Goal: Download file/media

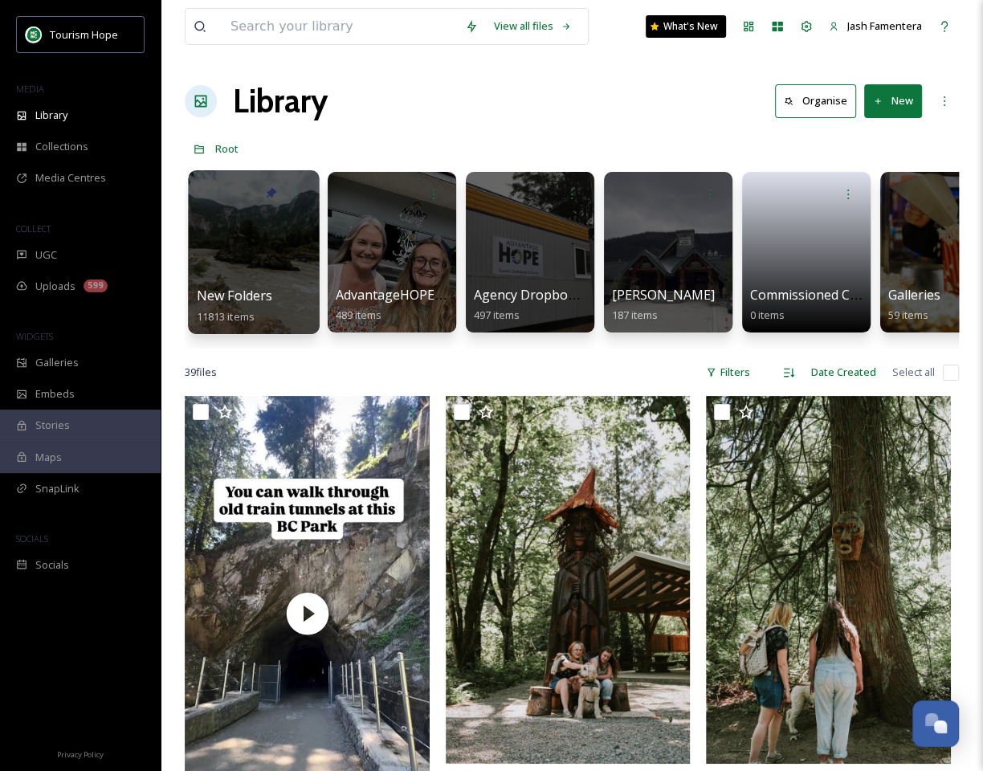
click at [234, 229] on div at bounding box center [253, 252] width 131 height 164
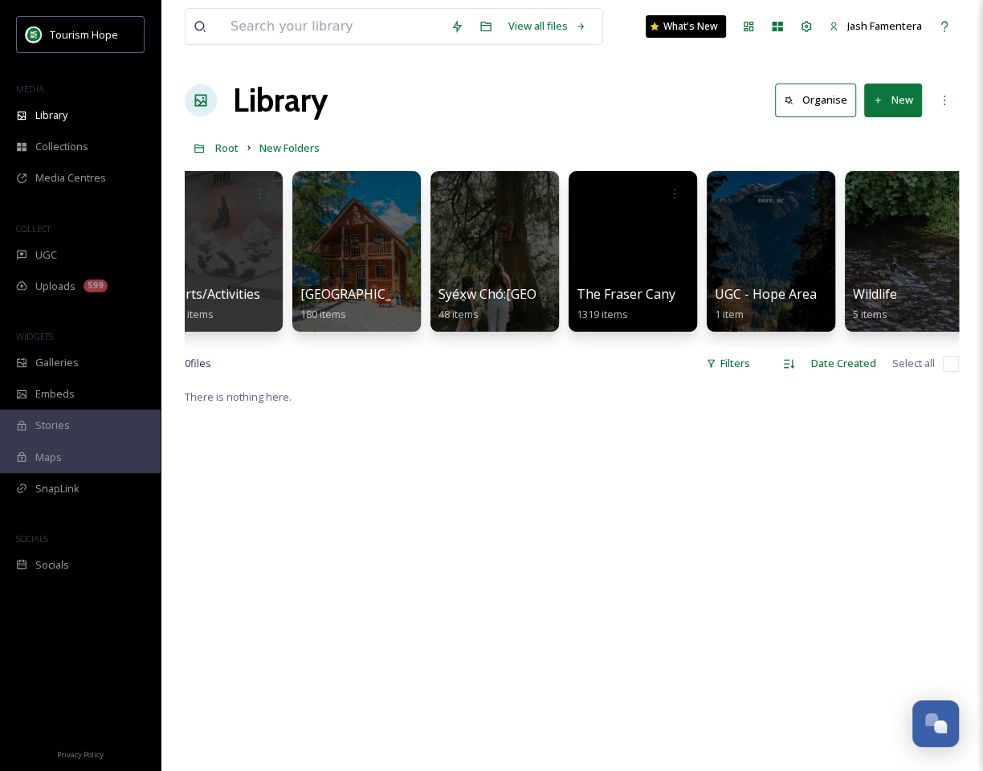
scroll to position [0, 2402]
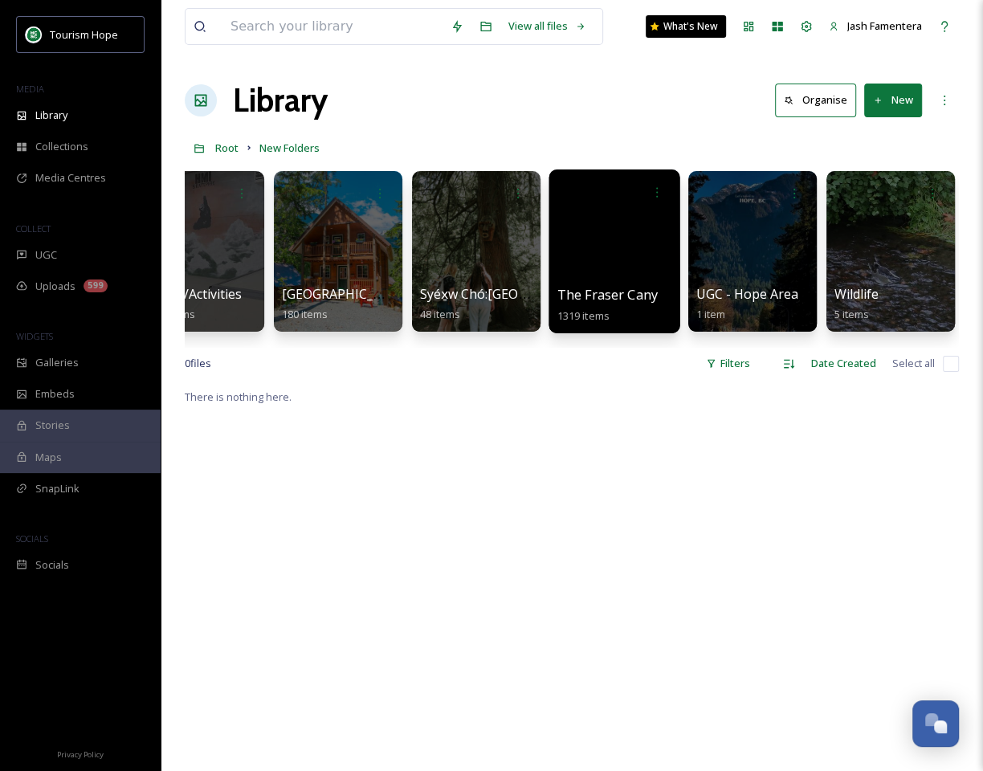
click at [596, 258] on div at bounding box center [613, 251] width 131 height 164
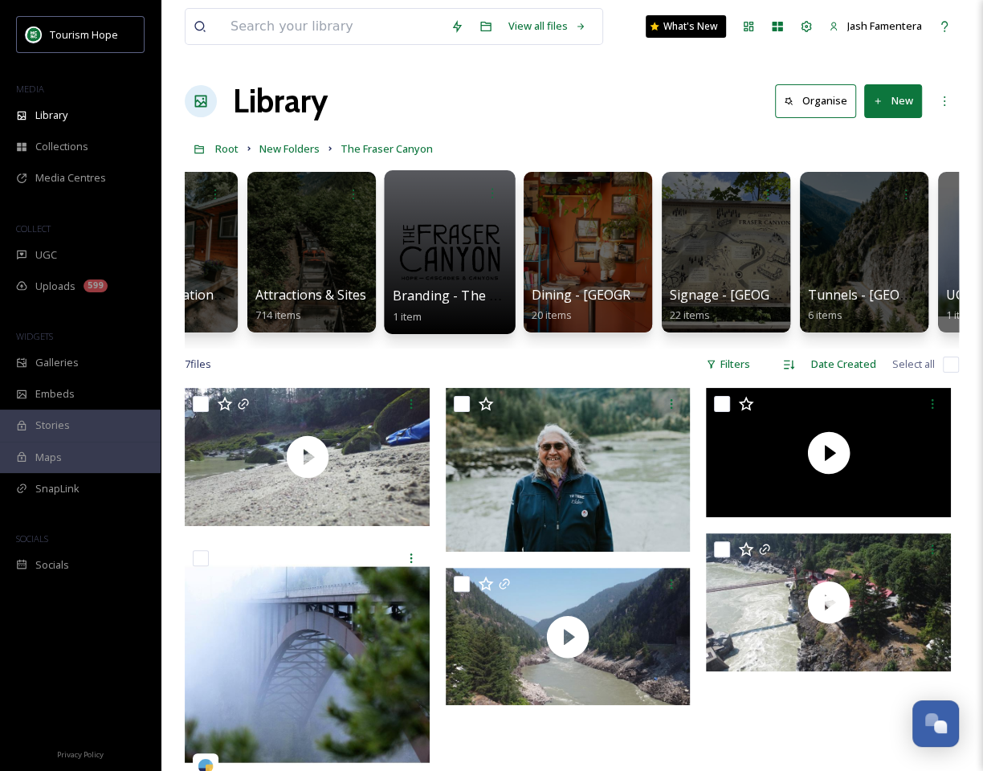
scroll to position [0, 193]
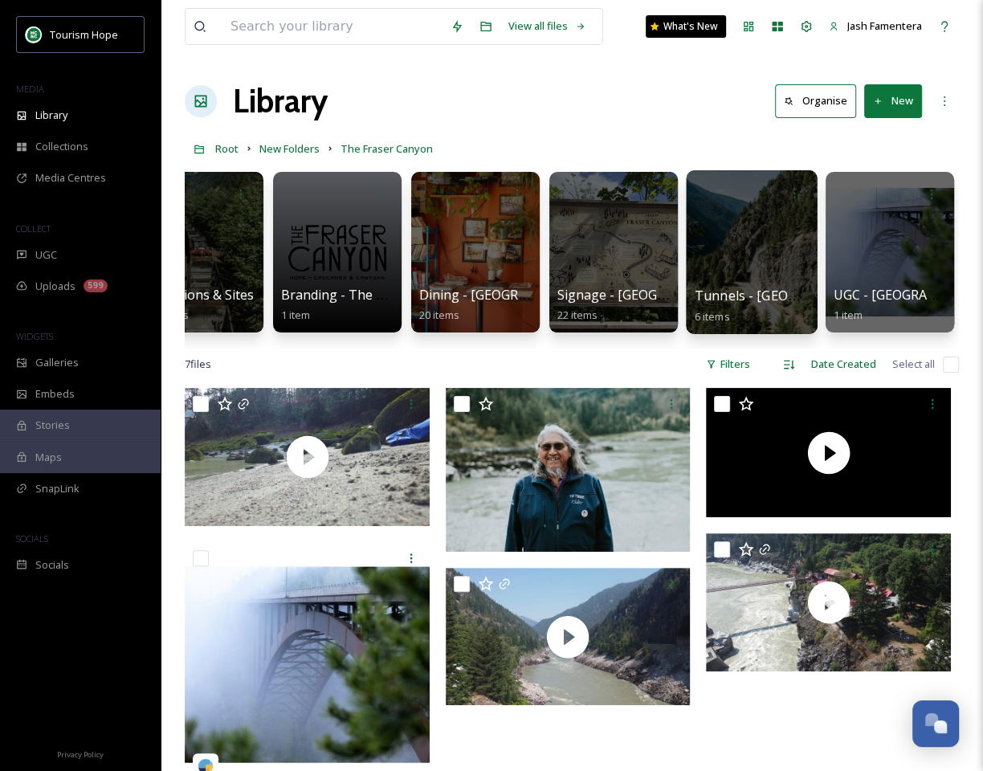
click at [701, 266] on div at bounding box center [751, 252] width 131 height 164
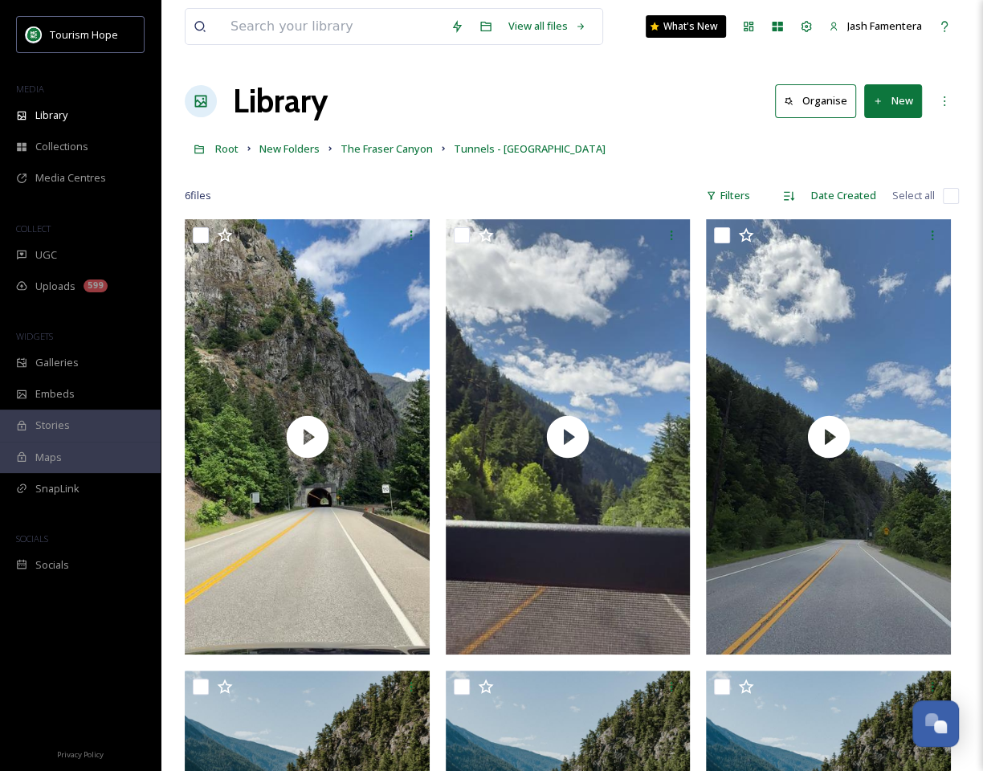
click at [639, 143] on div "Root New Folders The [GEOGRAPHIC_DATA] - [GEOGRAPHIC_DATA]" at bounding box center [572, 148] width 774 height 31
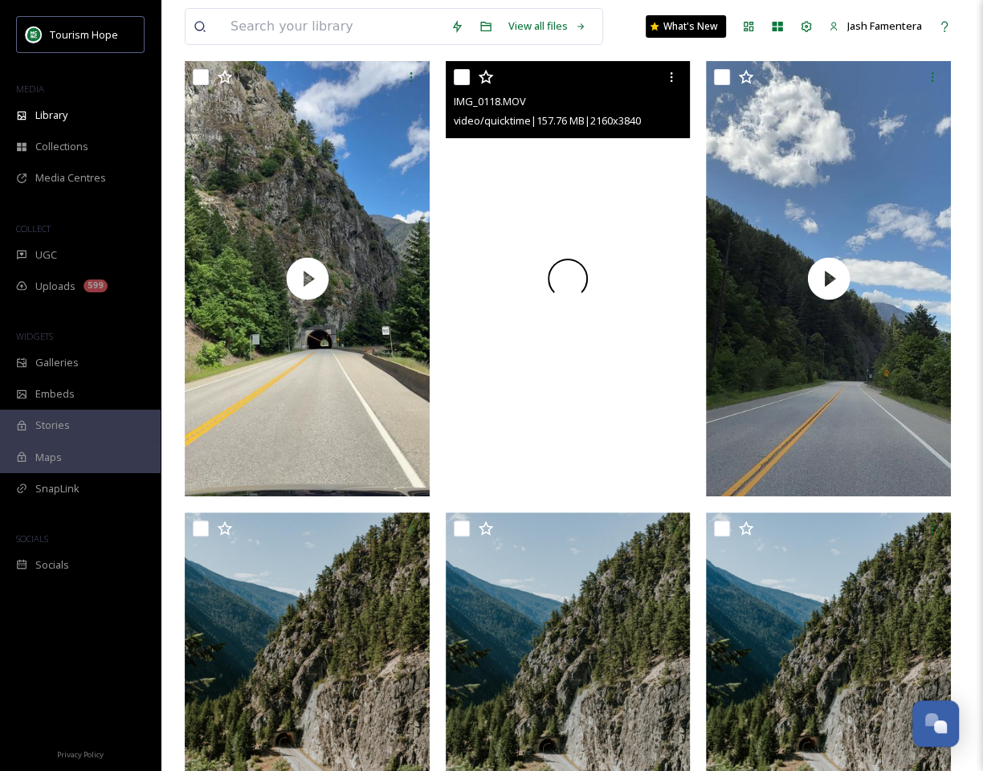
scroll to position [294, 0]
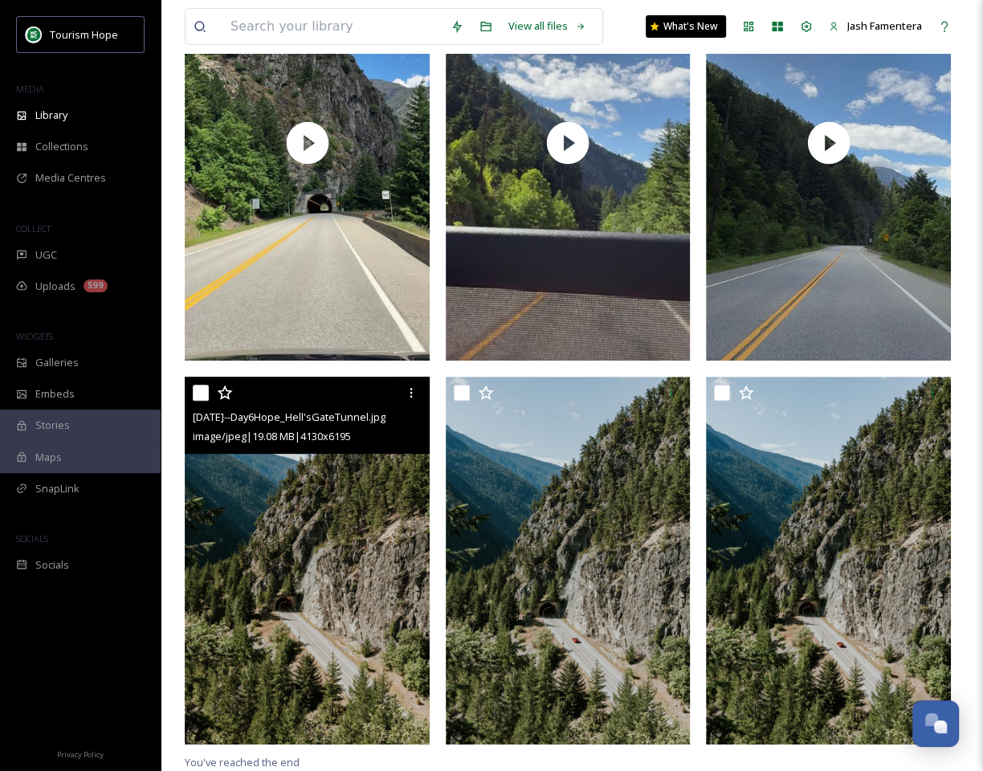
click at [316, 519] on img at bounding box center [307, 561] width 245 height 368
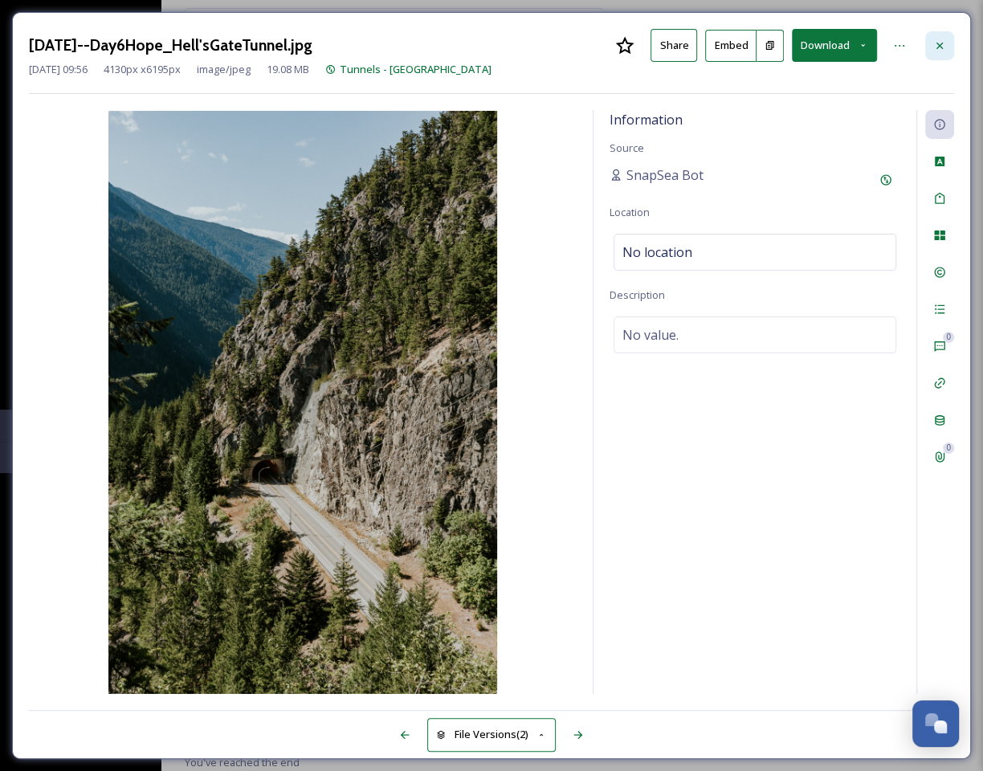
click at [939, 39] on icon at bounding box center [939, 45] width 13 height 13
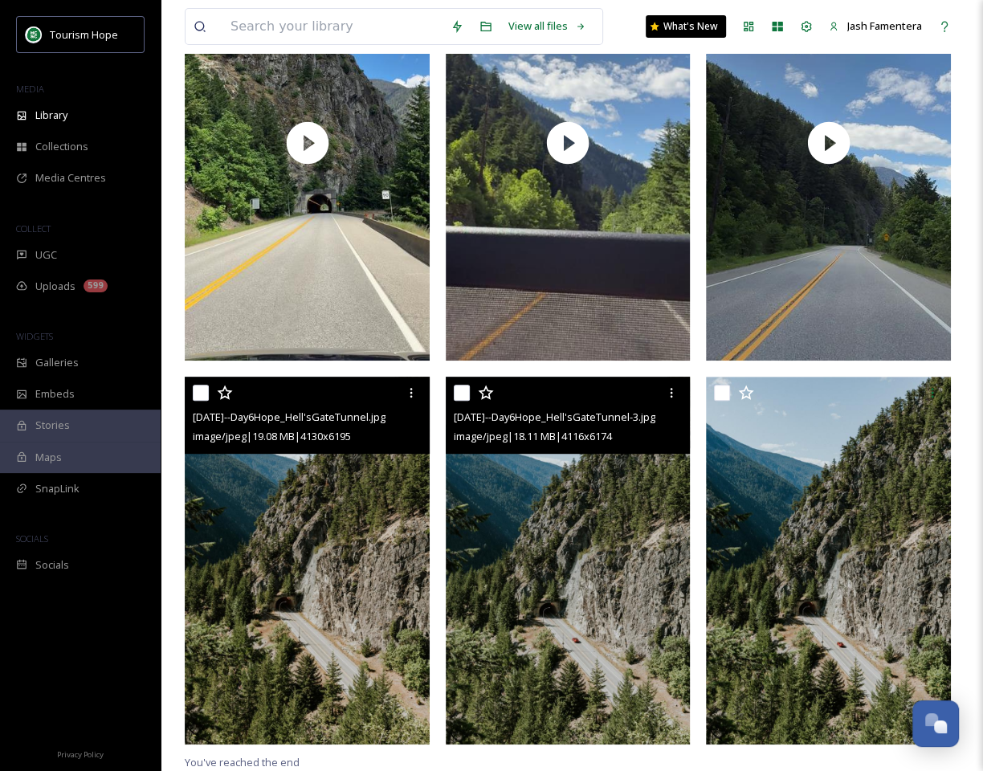
click at [650, 596] on img at bounding box center [568, 561] width 245 height 368
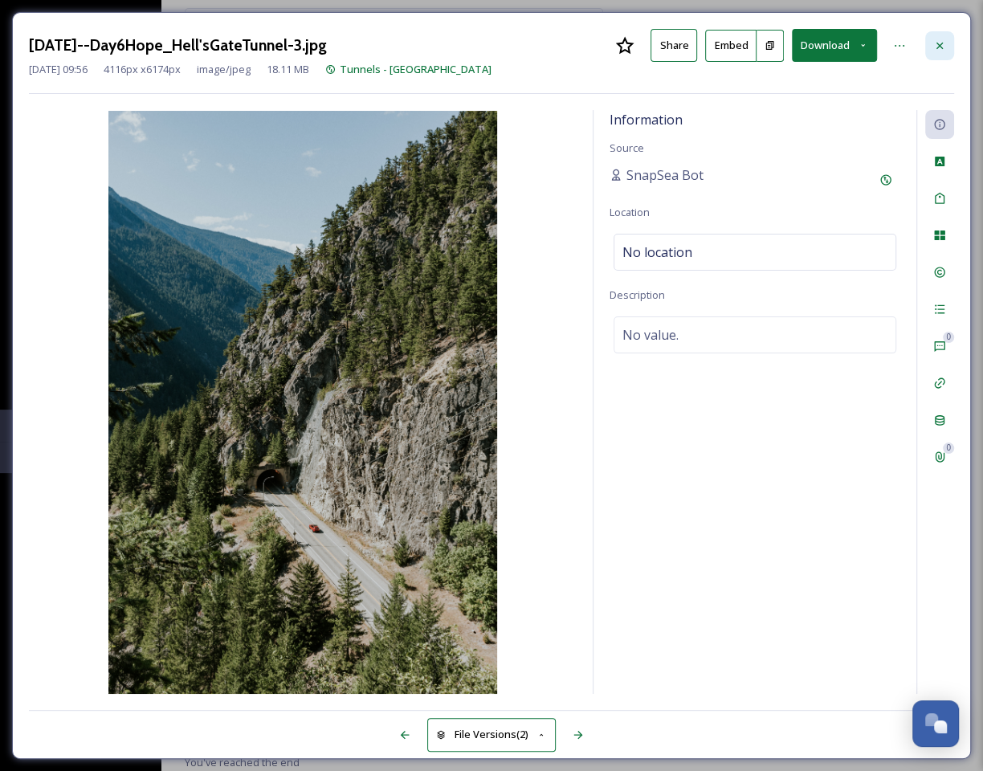
click at [931, 43] on div at bounding box center [939, 45] width 29 height 29
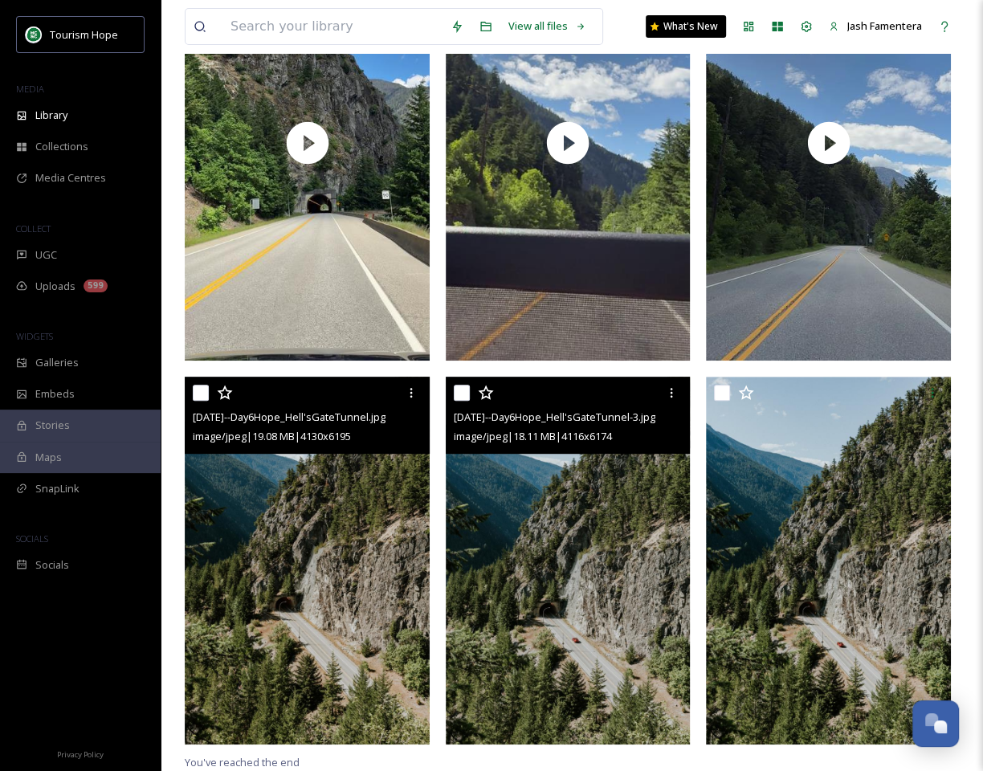
click at [489, 563] on img at bounding box center [568, 561] width 245 height 368
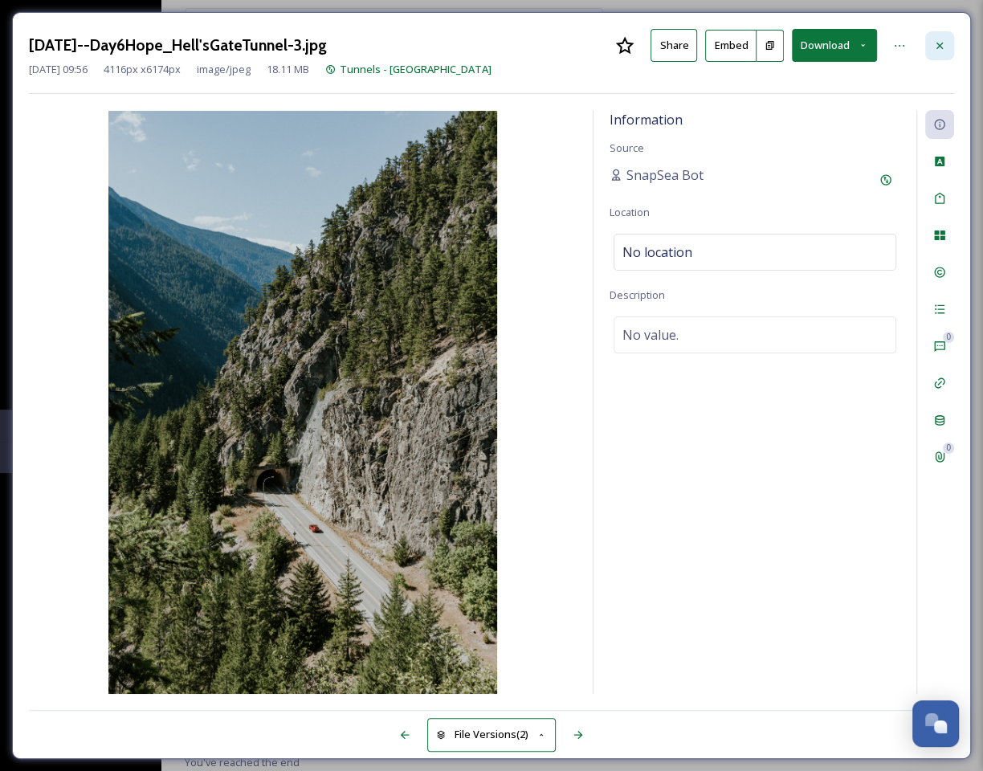
click at [937, 44] on icon at bounding box center [939, 45] width 13 height 13
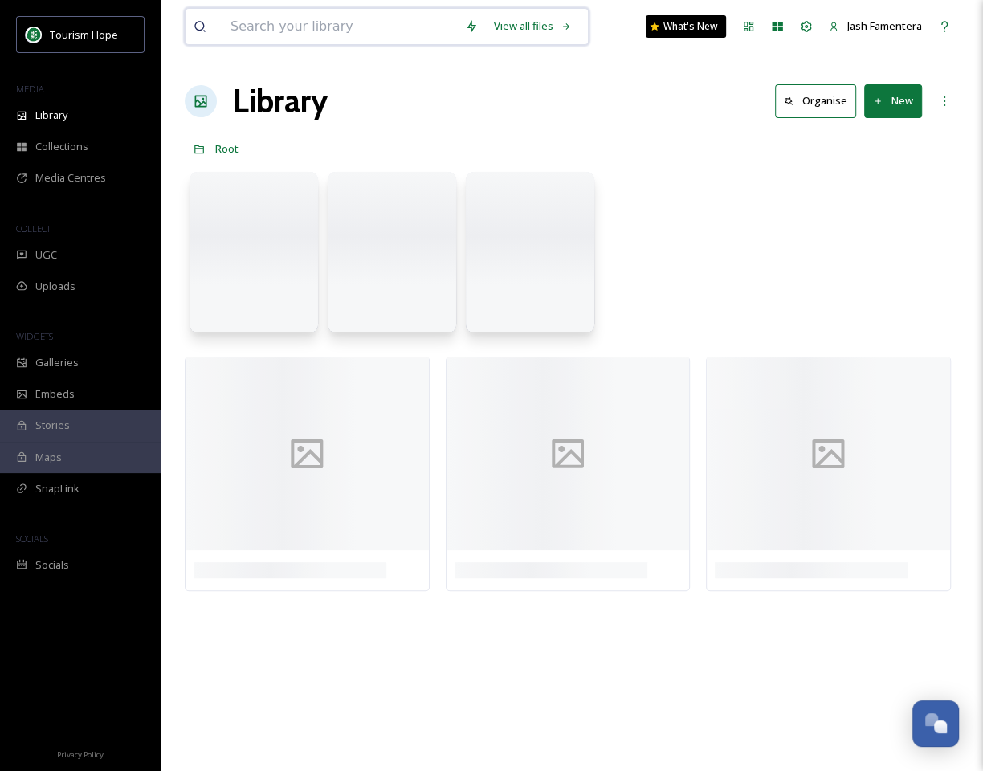
click at [249, 35] on input at bounding box center [339, 26] width 234 height 35
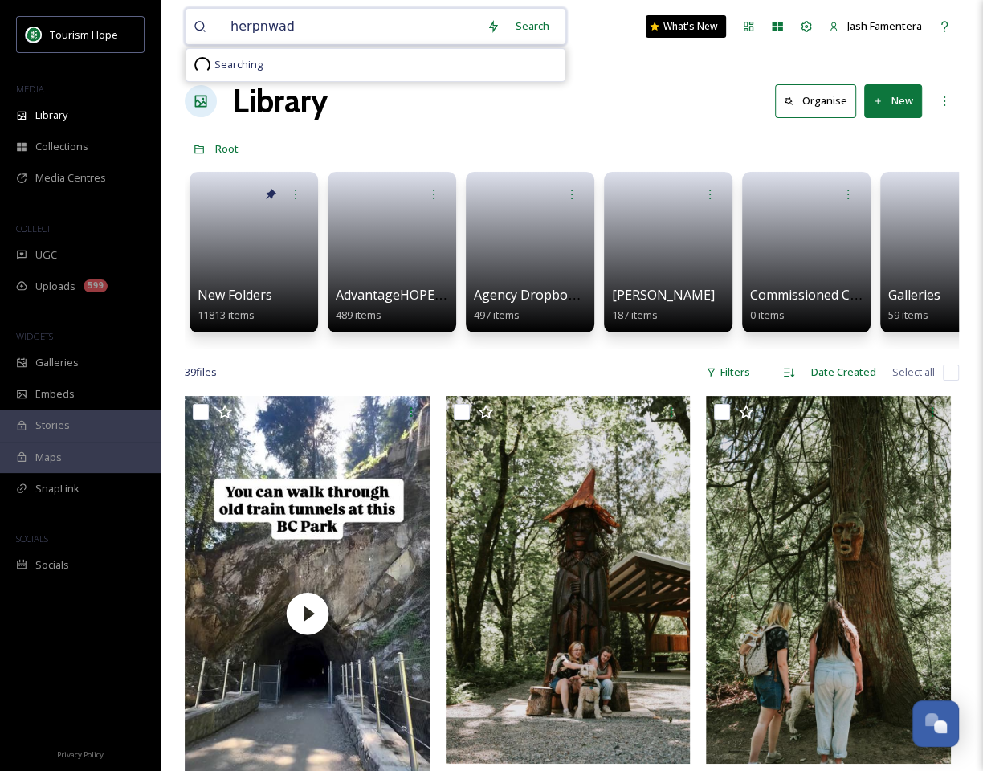
click at [249, 35] on input "herpnwad" at bounding box center [350, 26] width 256 height 35
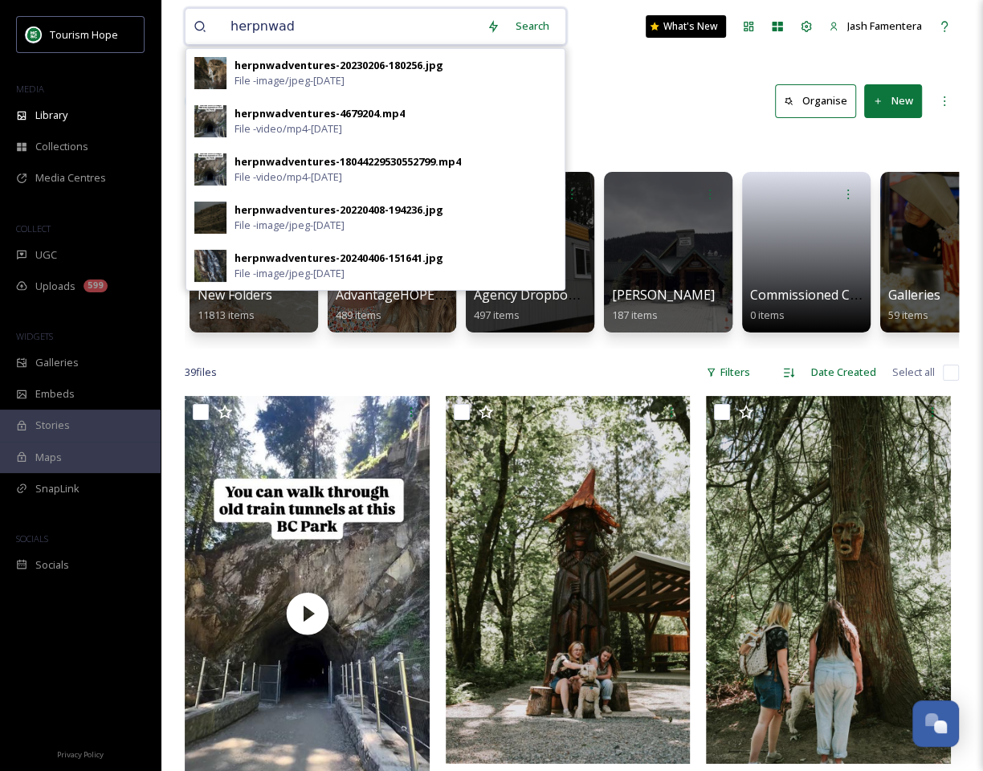
click at [377, 15] on input "herpnwad" at bounding box center [350, 26] width 256 height 35
click at [316, 26] on input "herpnwad" at bounding box center [350, 26] width 256 height 35
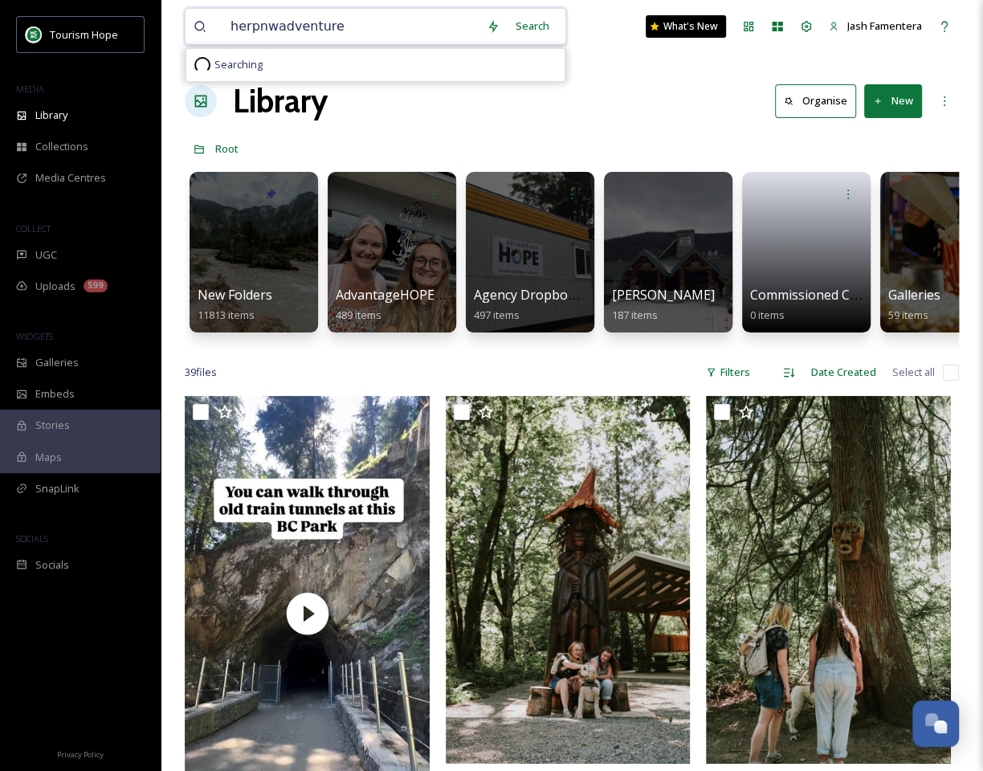
type input "herpnwadventures"
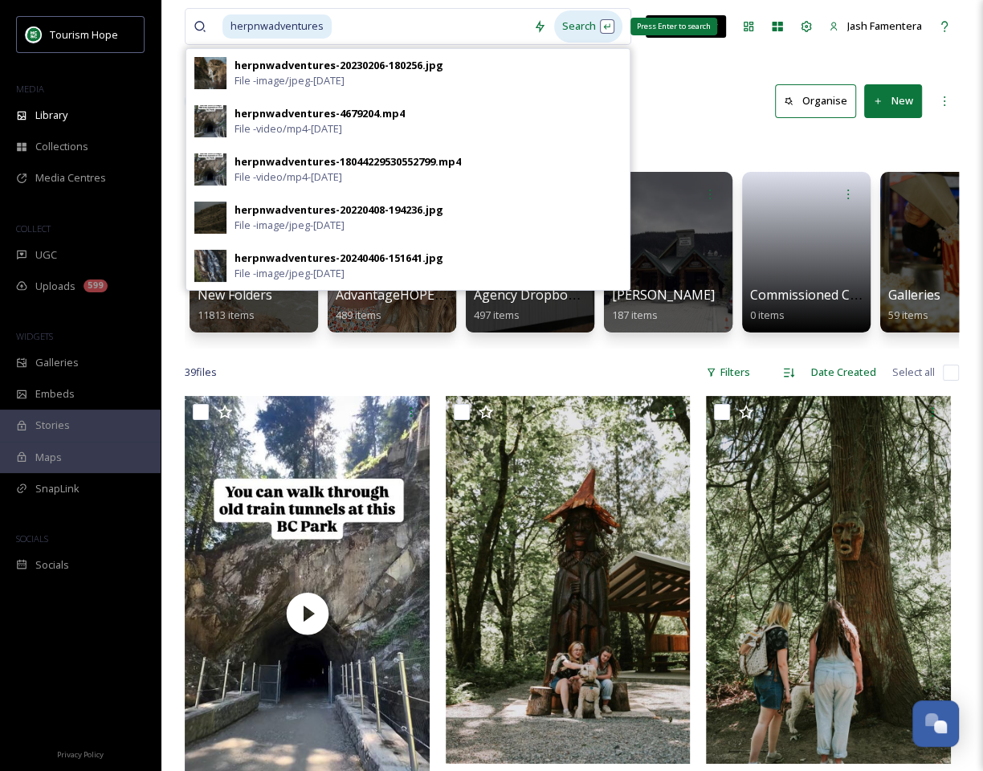
click at [554, 31] on div "Search Press Enter to search" at bounding box center [588, 25] width 68 height 31
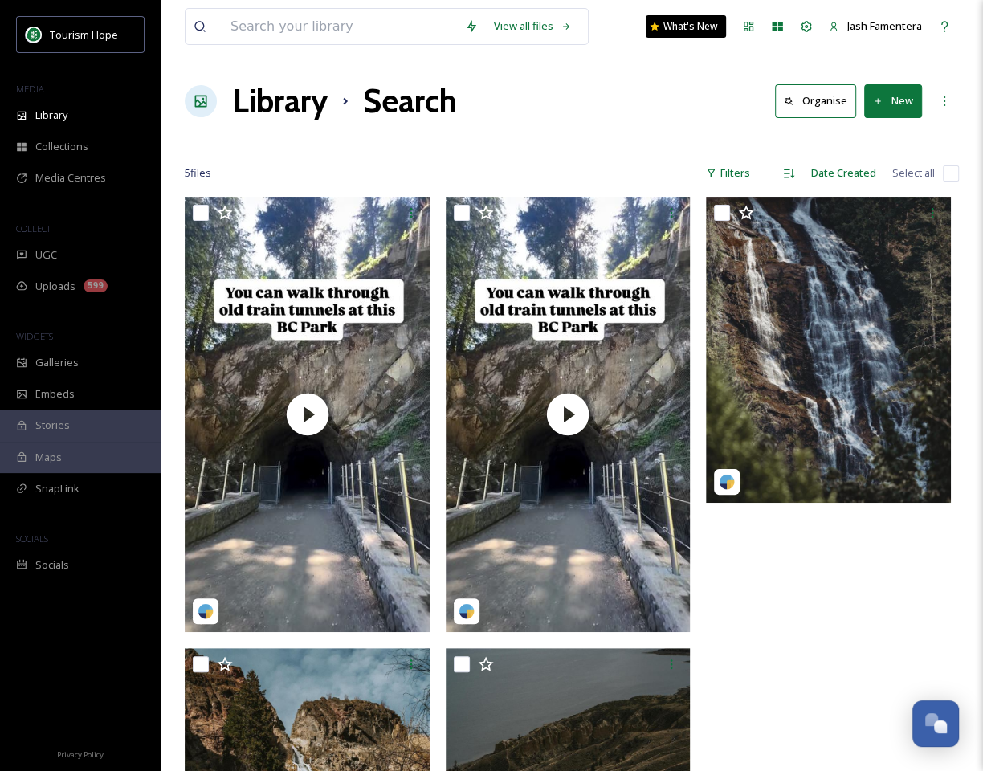
scroll to position [210, 0]
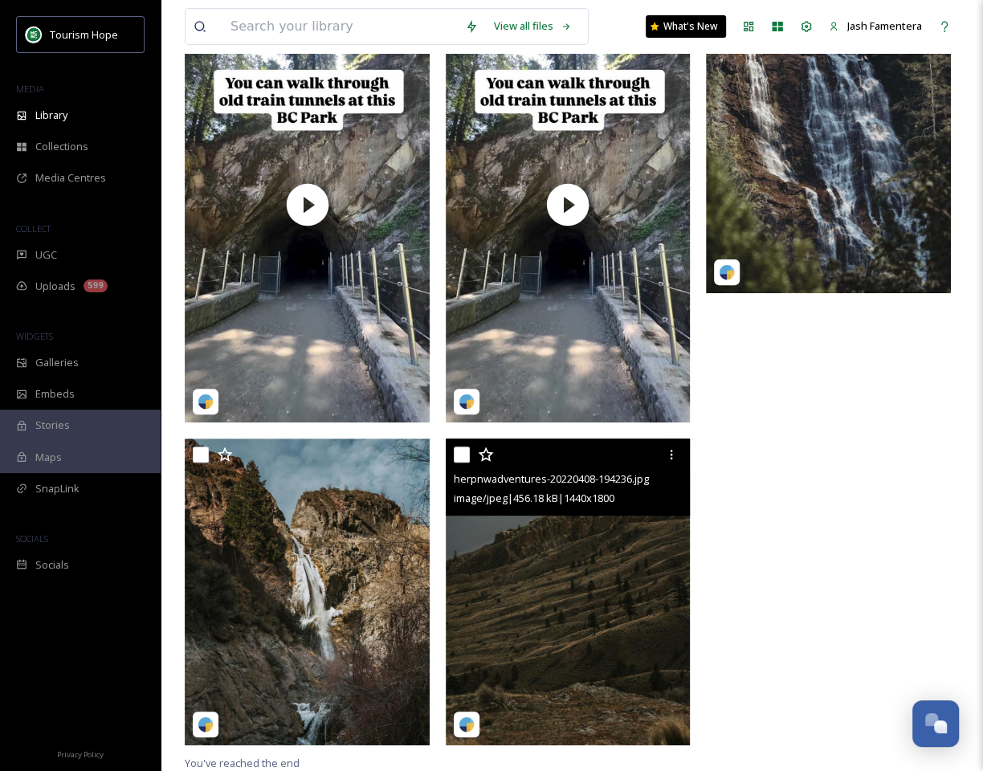
click at [544, 564] on img at bounding box center [568, 591] width 245 height 306
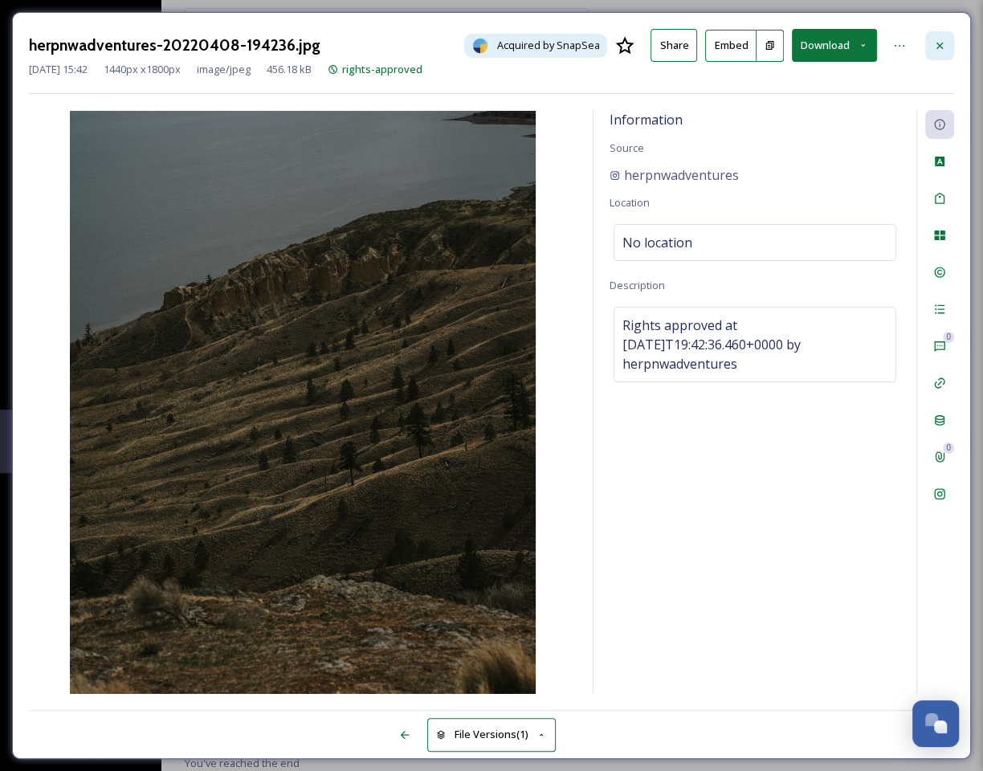
click at [940, 35] on div at bounding box center [939, 45] width 29 height 29
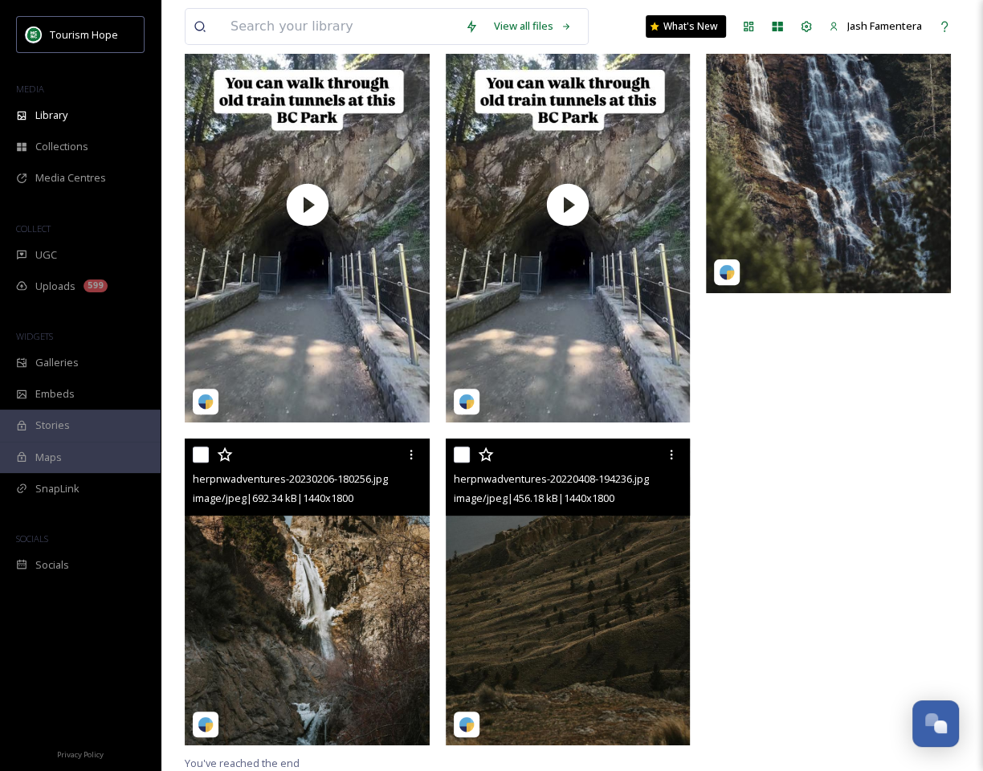
click at [281, 635] on img at bounding box center [307, 591] width 245 height 306
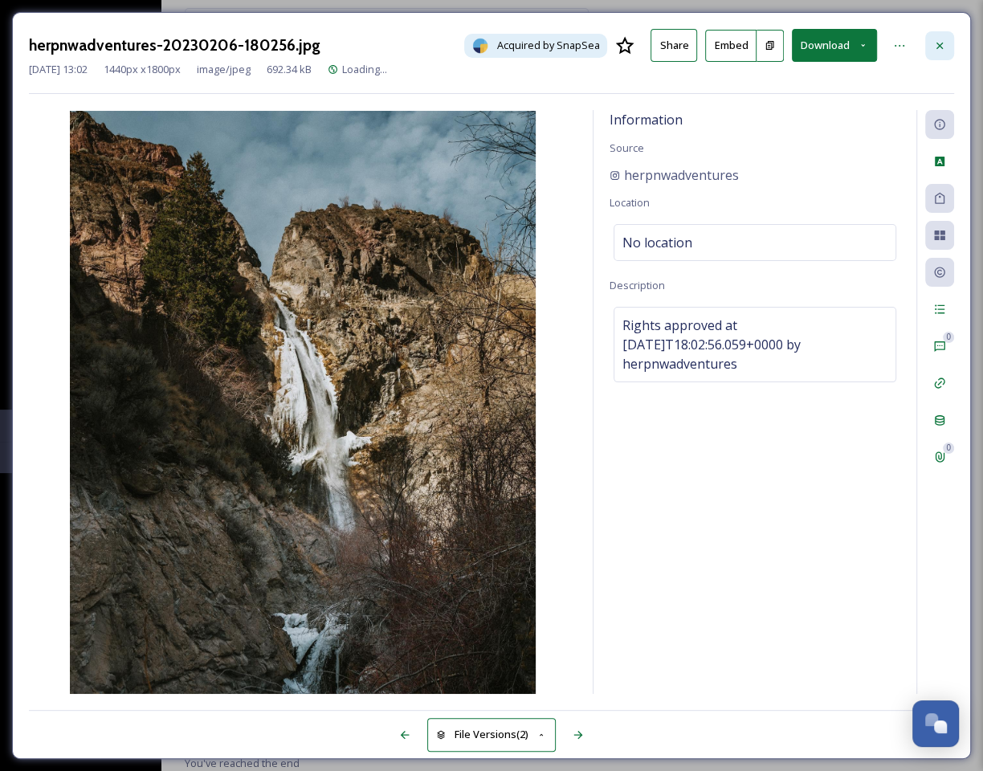
click at [941, 49] on icon at bounding box center [939, 45] width 13 height 13
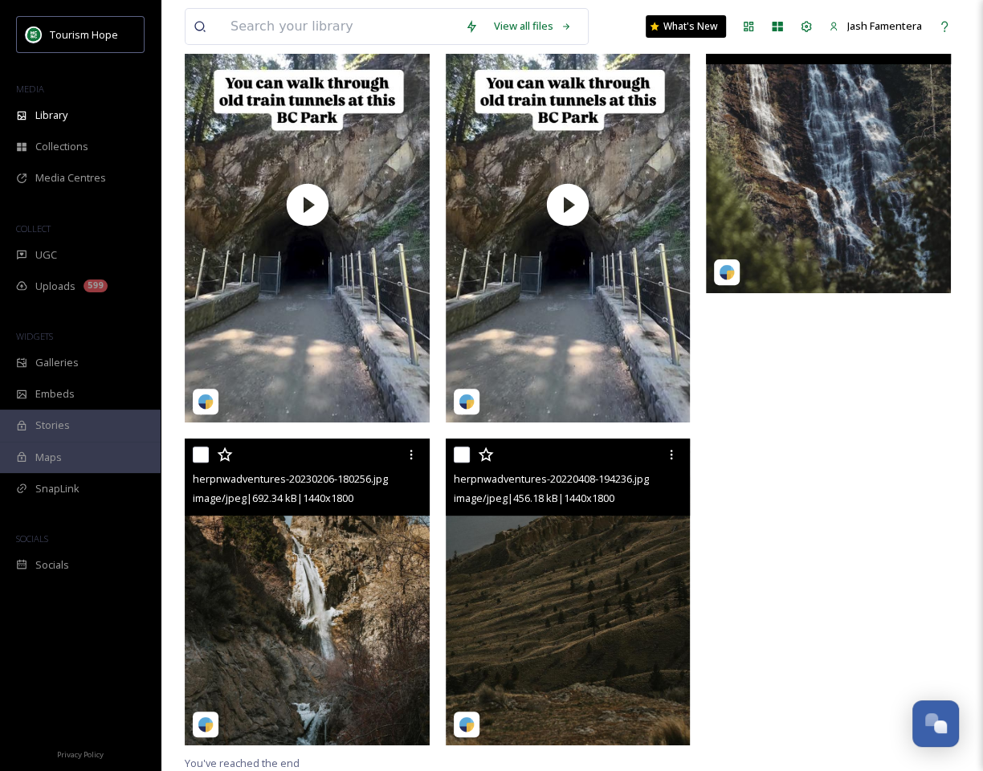
click at [838, 226] on img at bounding box center [828, 140] width 245 height 306
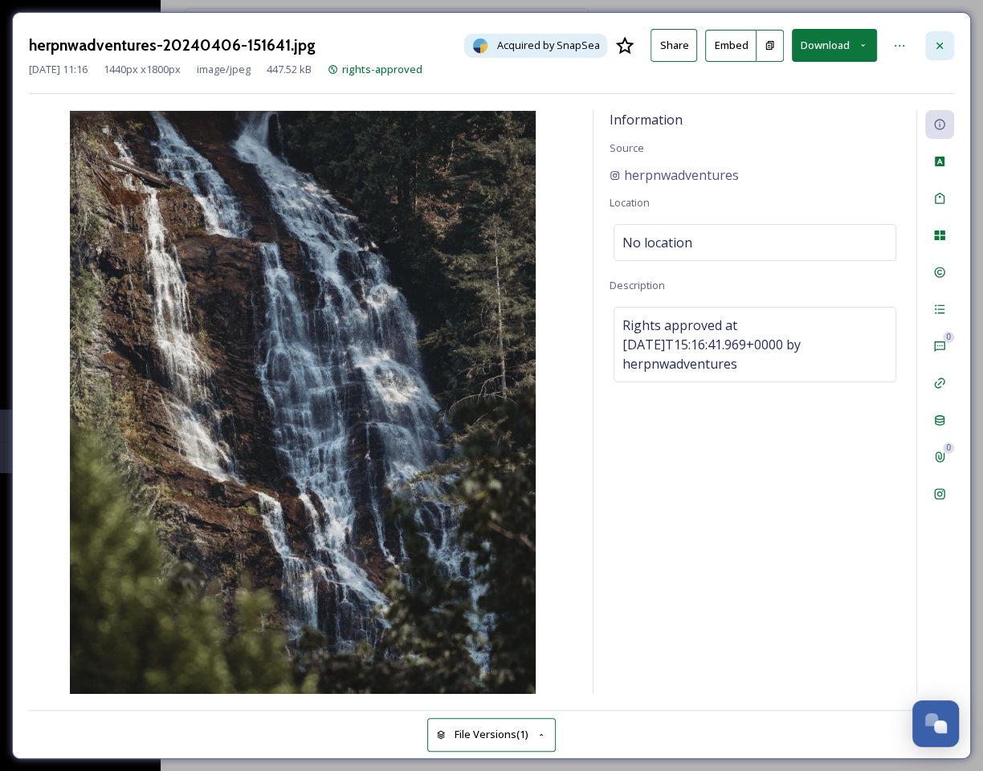
click at [935, 47] on icon at bounding box center [939, 45] width 13 height 13
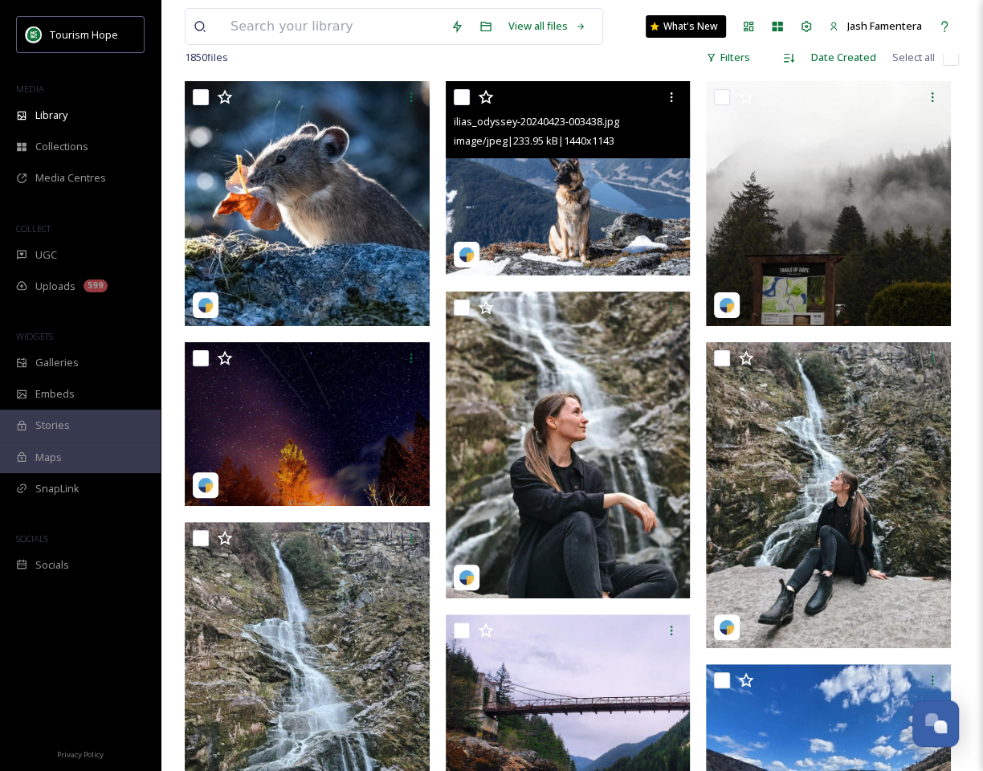
scroll to position [281, 0]
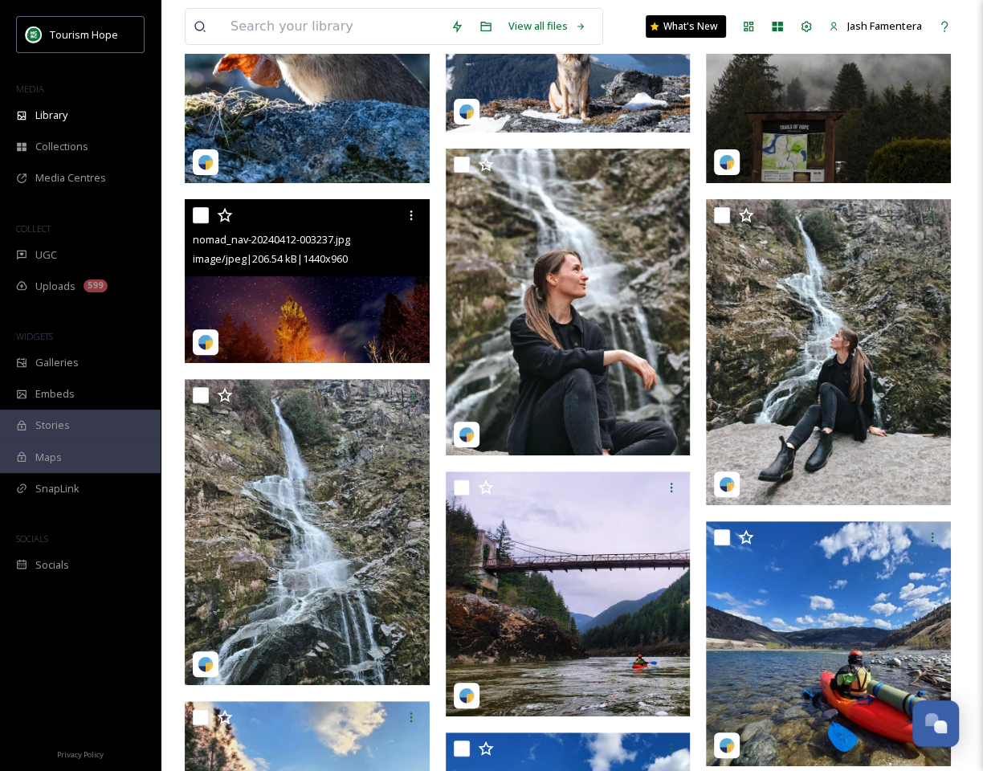
click at [311, 302] on img at bounding box center [307, 280] width 245 height 163
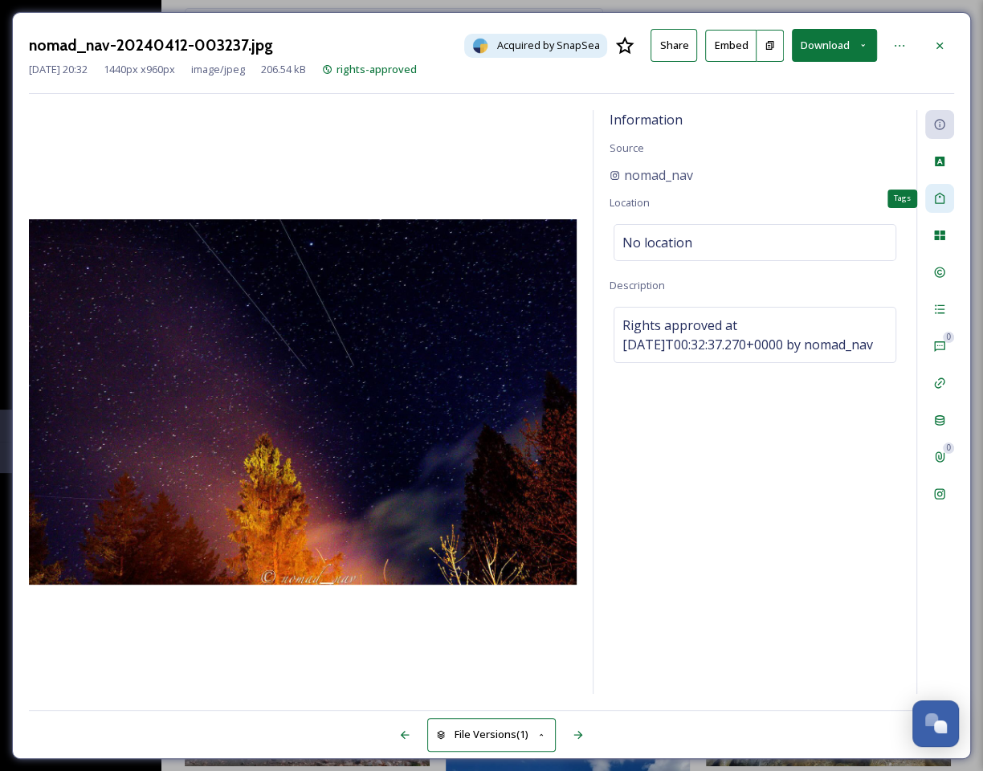
click at [935, 201] on icon at bounding box center [940, 198] width 10 height 11
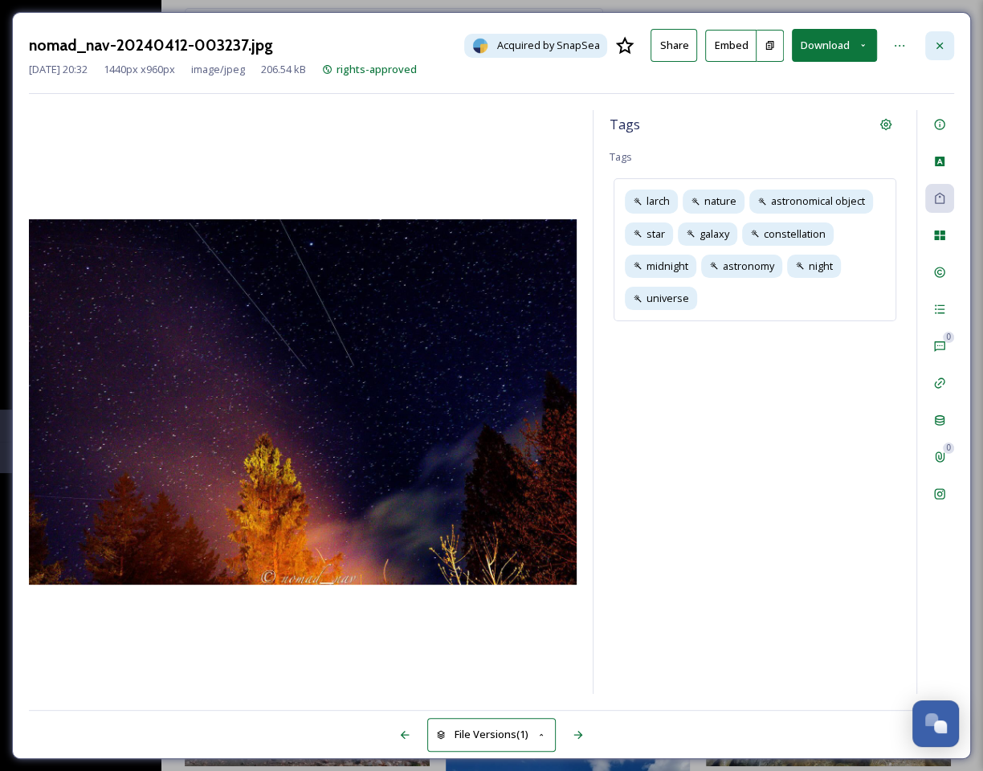
click at [933, 43] on icon at bounding box center [939, 45] width 13 height 13
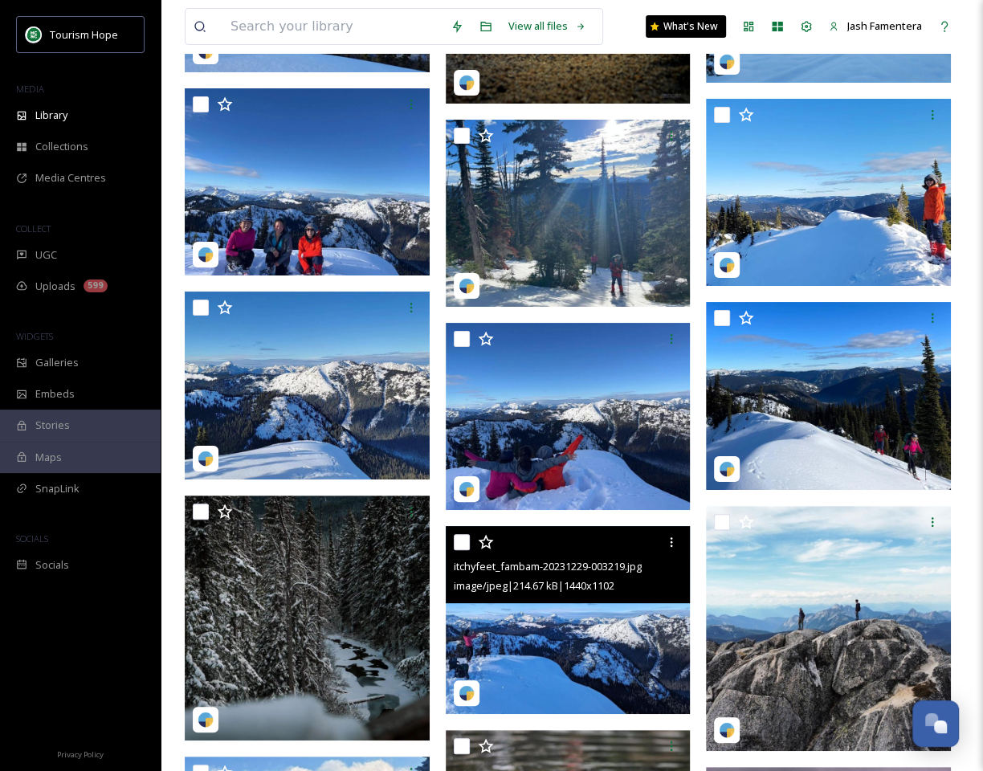
scroll to position [3919, 0]
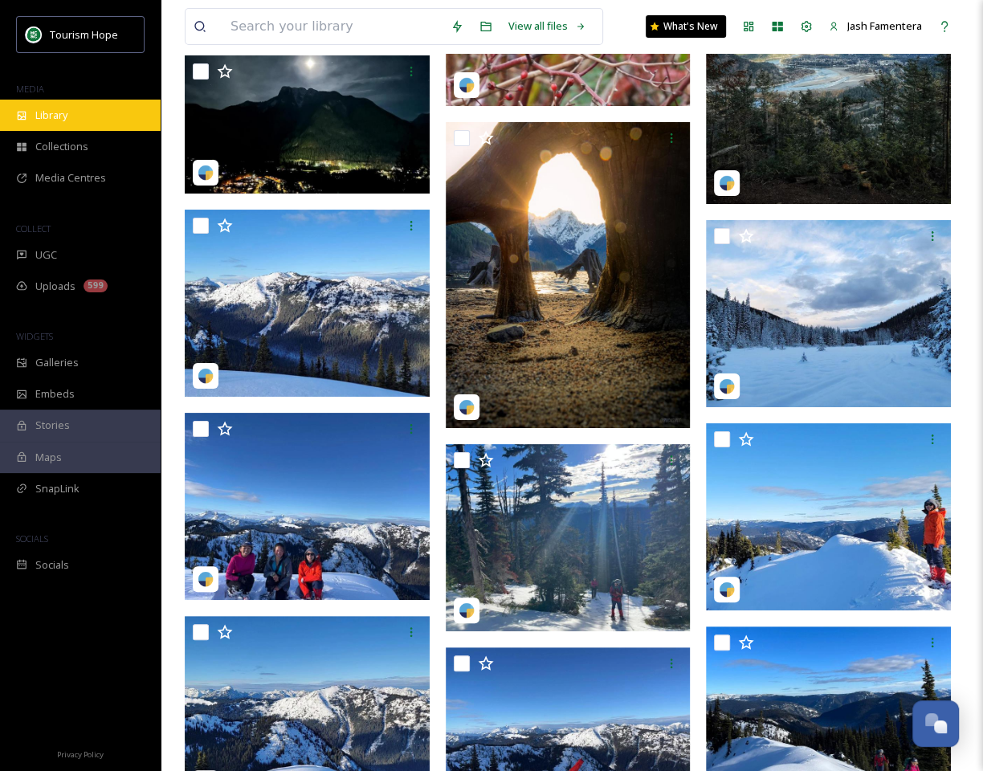
click at [86, 112] on div "Library" at bounding box center [80, 115] width 161 height 31
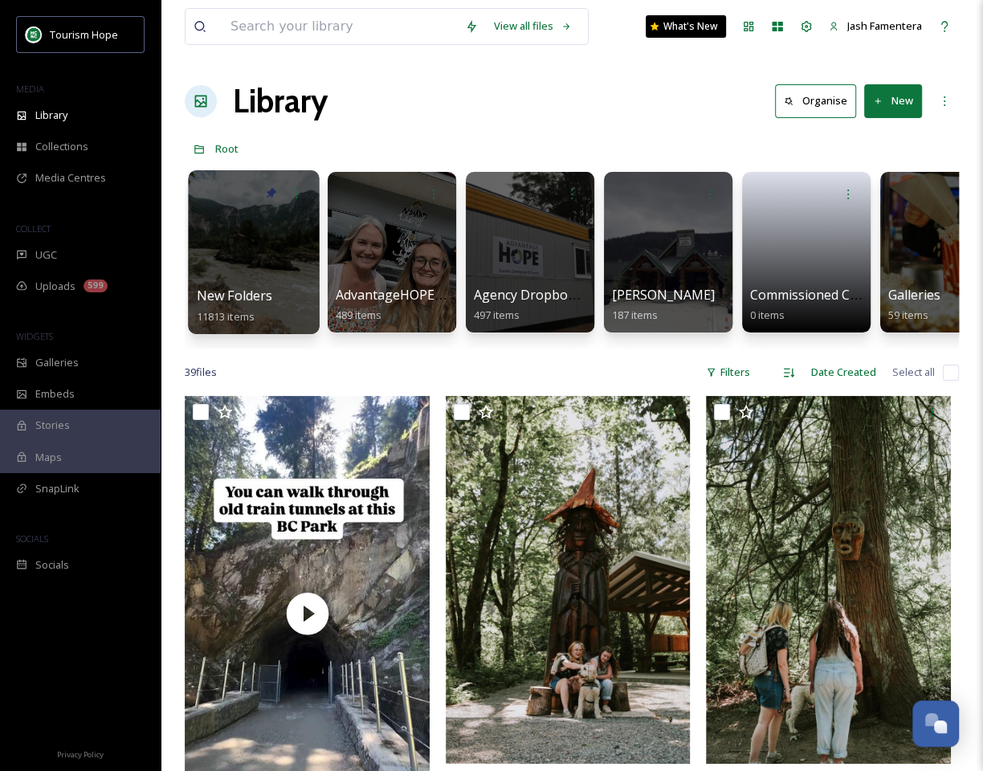
click at [259, 223] on div at bounding box center [253, 252] width 131 height 164
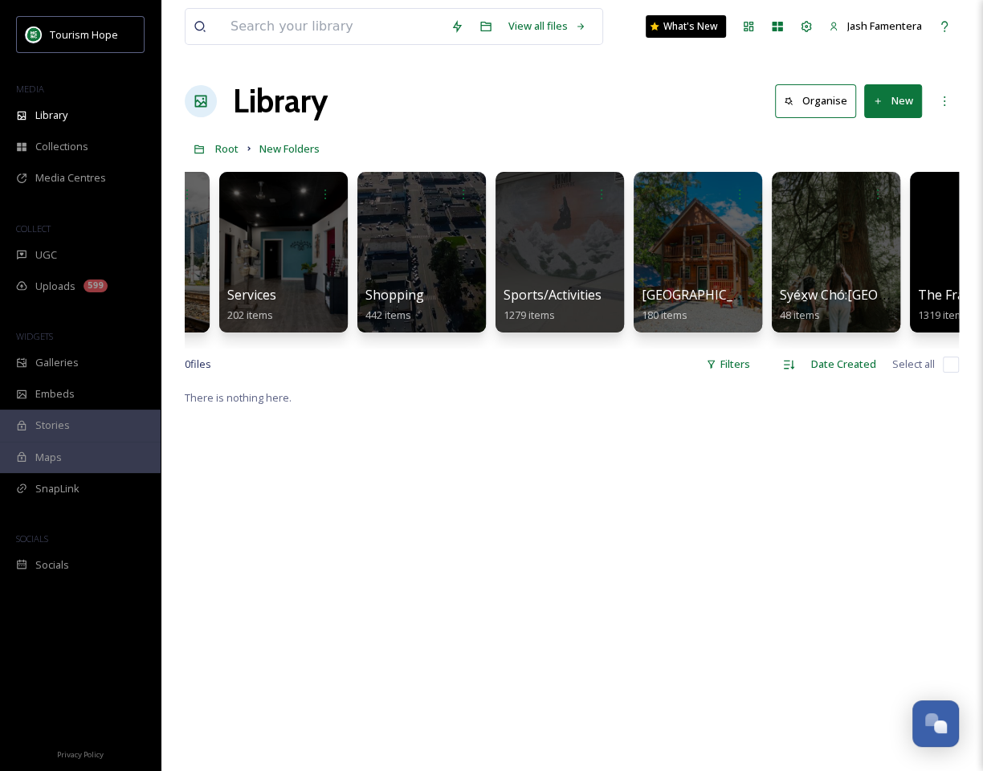
scroll to position [0, 2341]
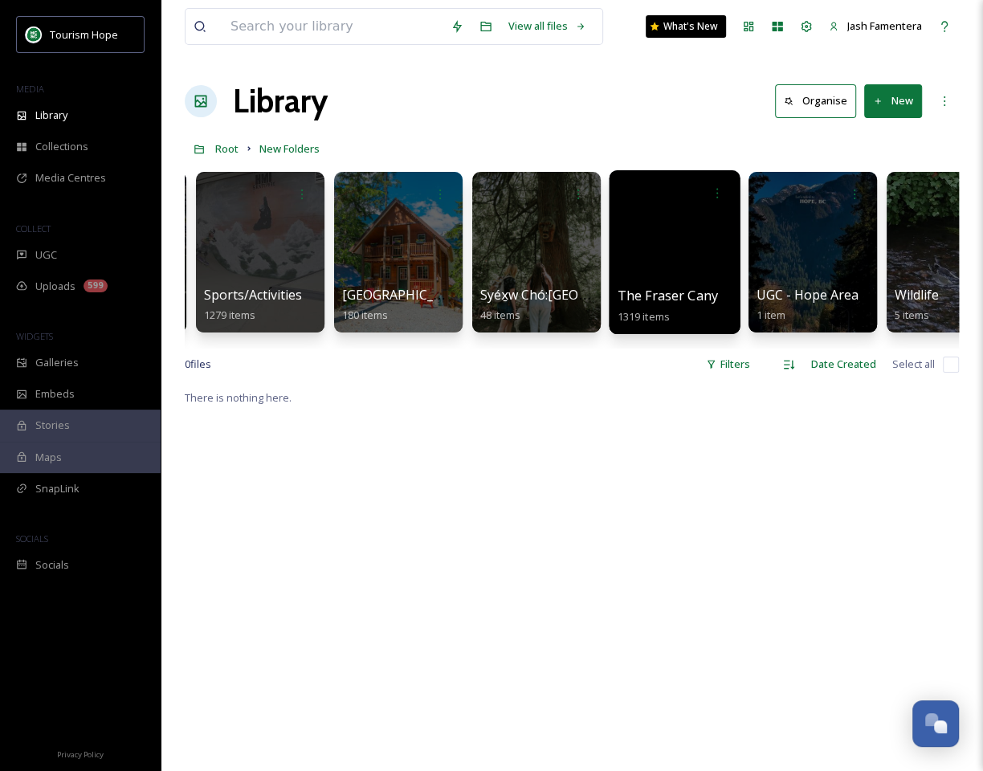
click at [687, 257] on div at bounding box center [674, 252] width 131 height 164
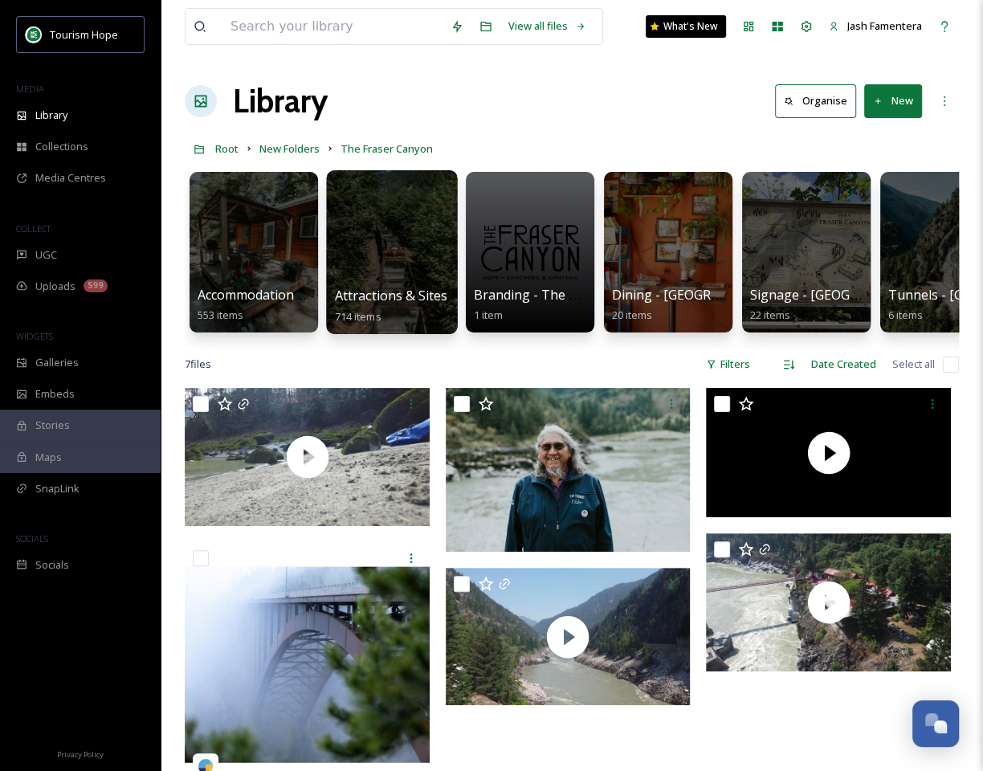
click at [360, 257] on div at bounding box center [391, 252] width 131 height 164
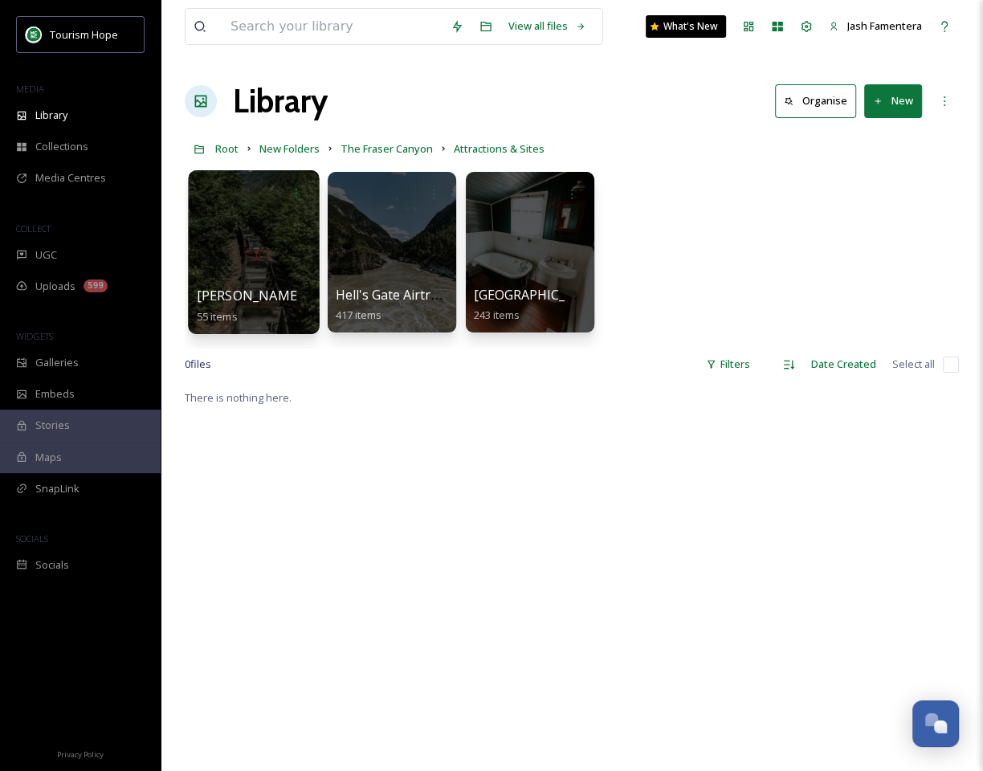
click at [247, 263] on div at bounding box center [253, 252] width 131 height 164
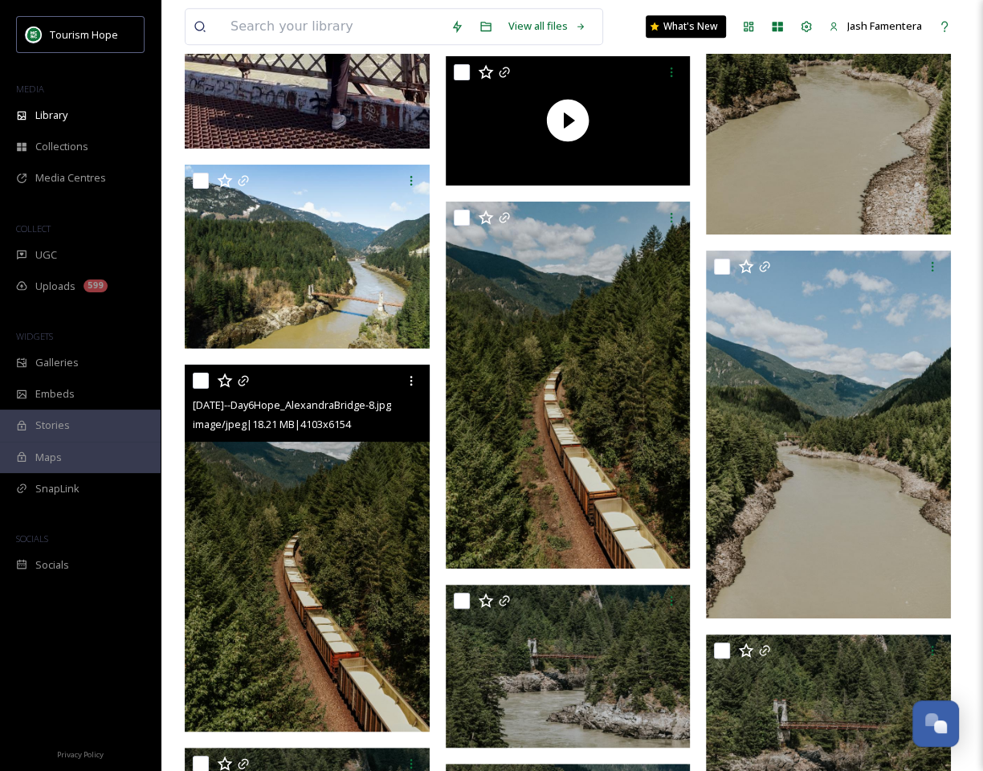
scroll to position [4668, 0]
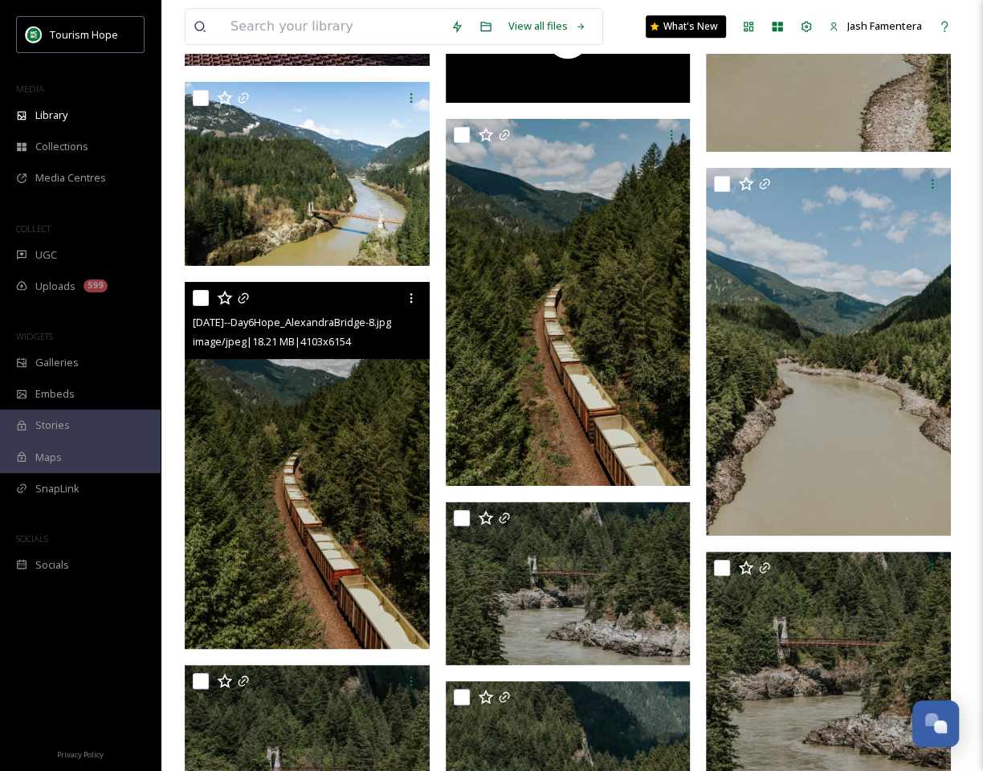
click at [348, 410] on img at bounding box center [307, 466] width 245 height 368
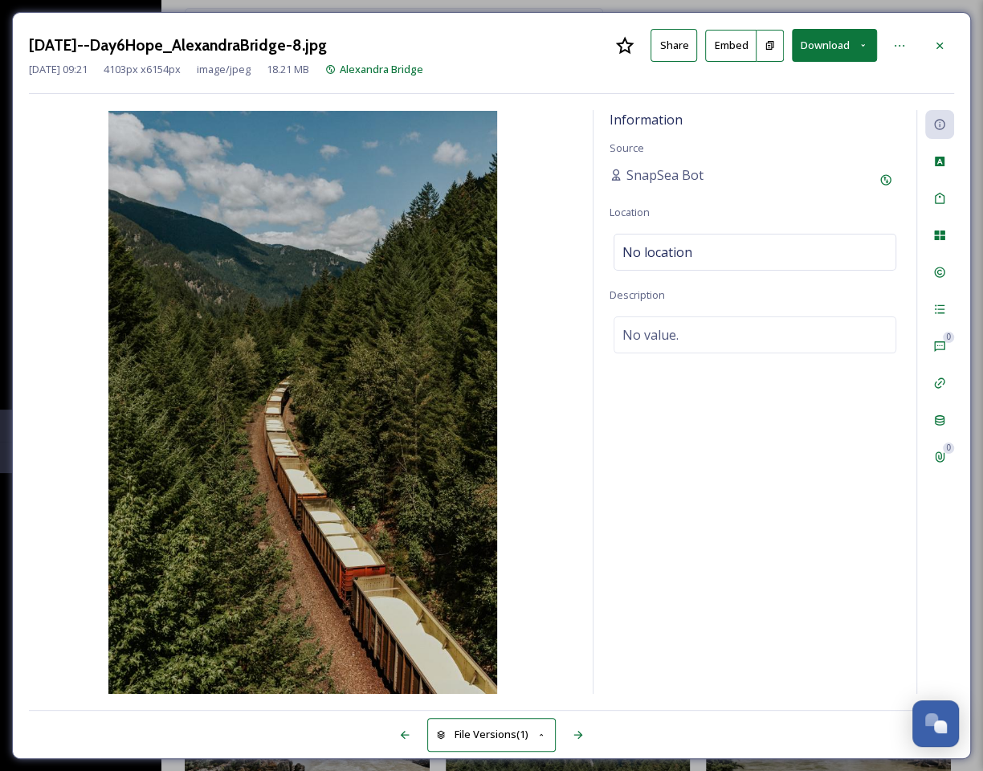
click at [809, 44] on button "Download" at bounding box center [834, 45] width 85 height 33
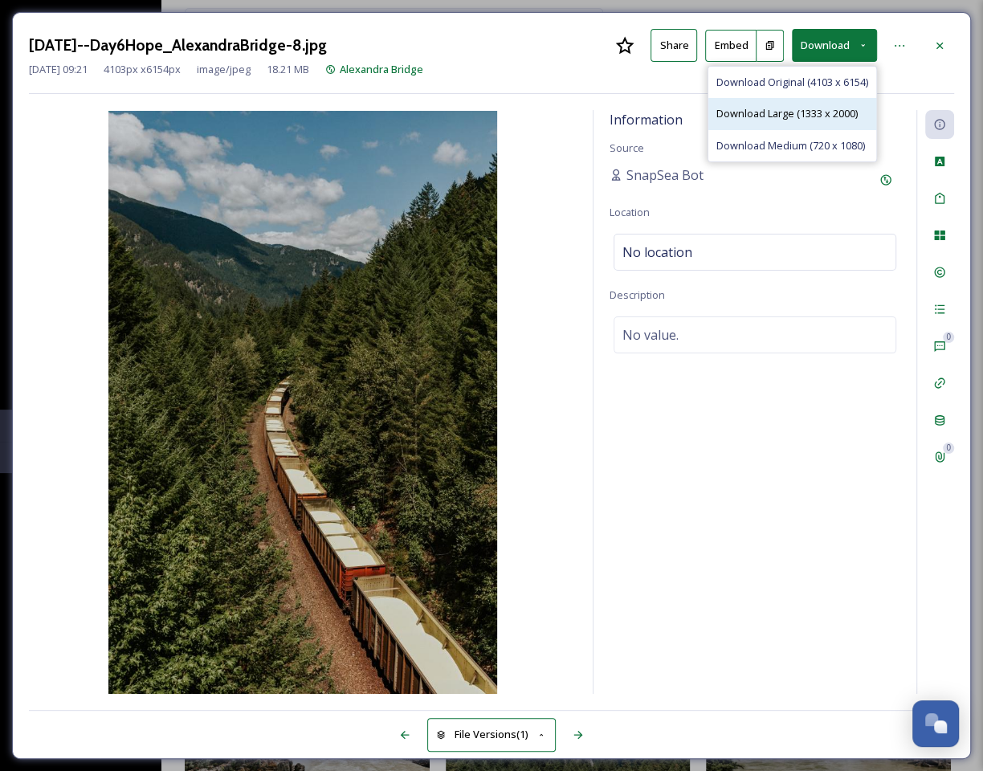
click at [760, 112] on span "Download Large (1333 x 2000)" at bounding box center [786, 113] width 141 height 15
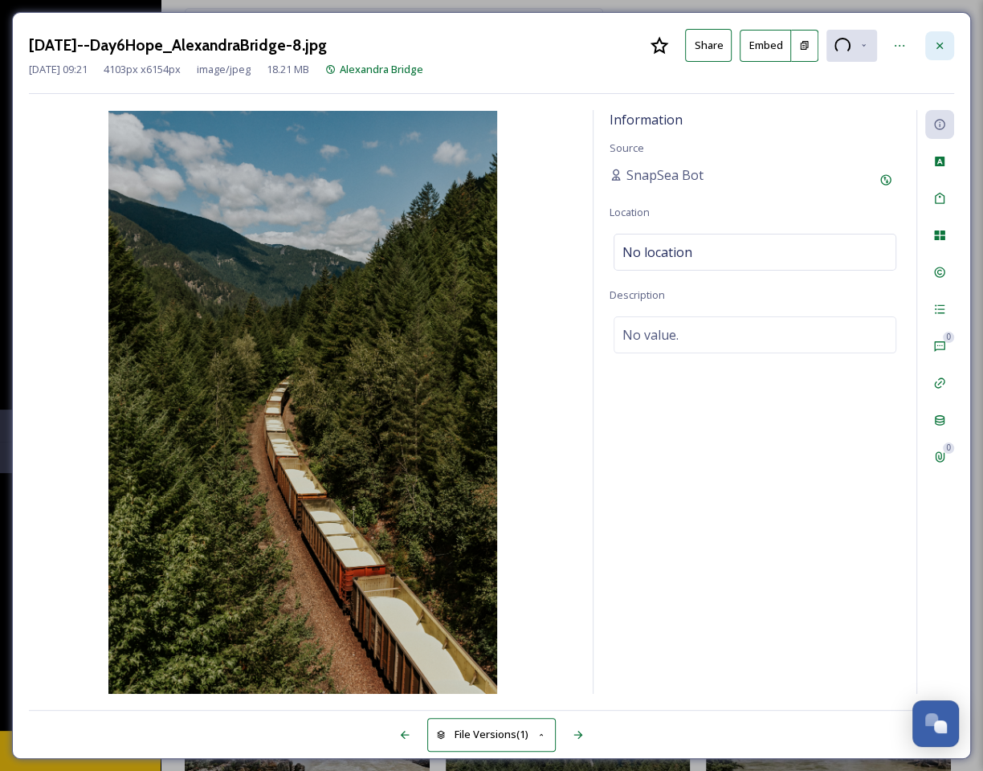
click at [939, 43] on icon at bounding box center [939, 45] width 13 height 13
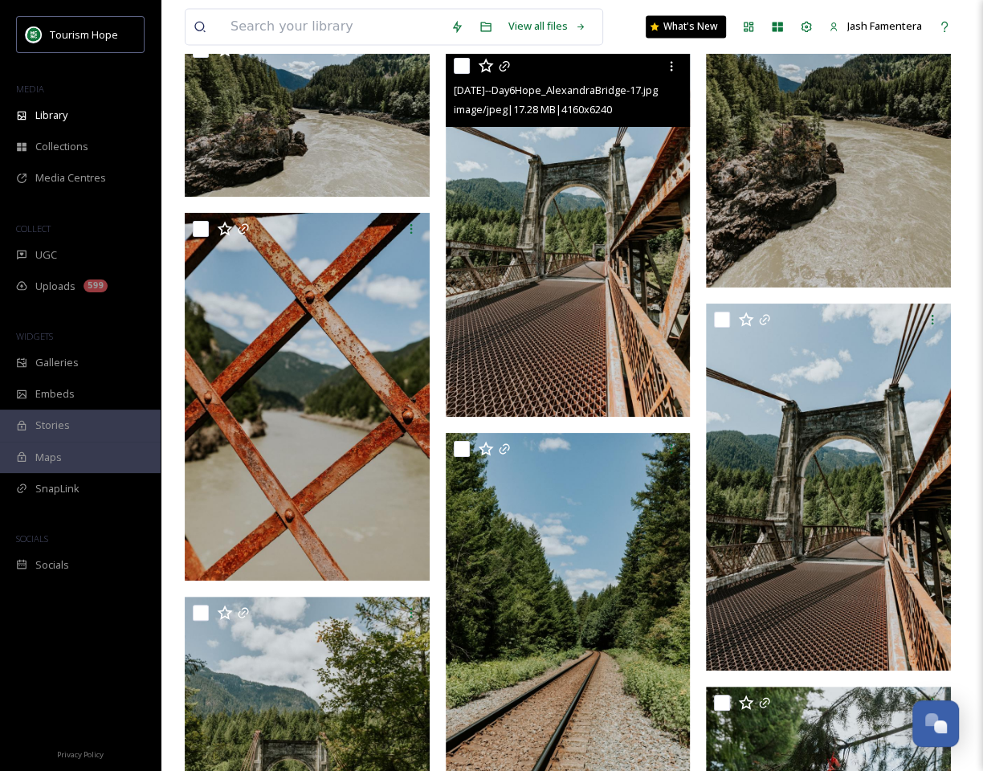
scroll to position [5623, 0]
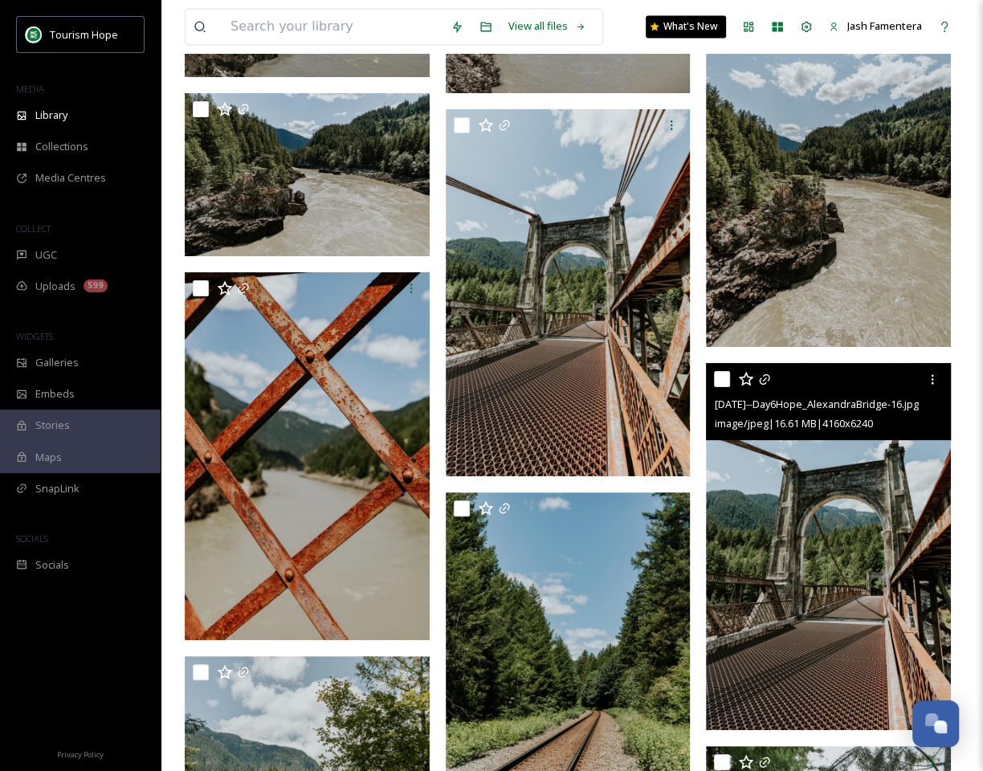
click at [811, 481] on img at bounding box center [828, 547] width 245 height 368
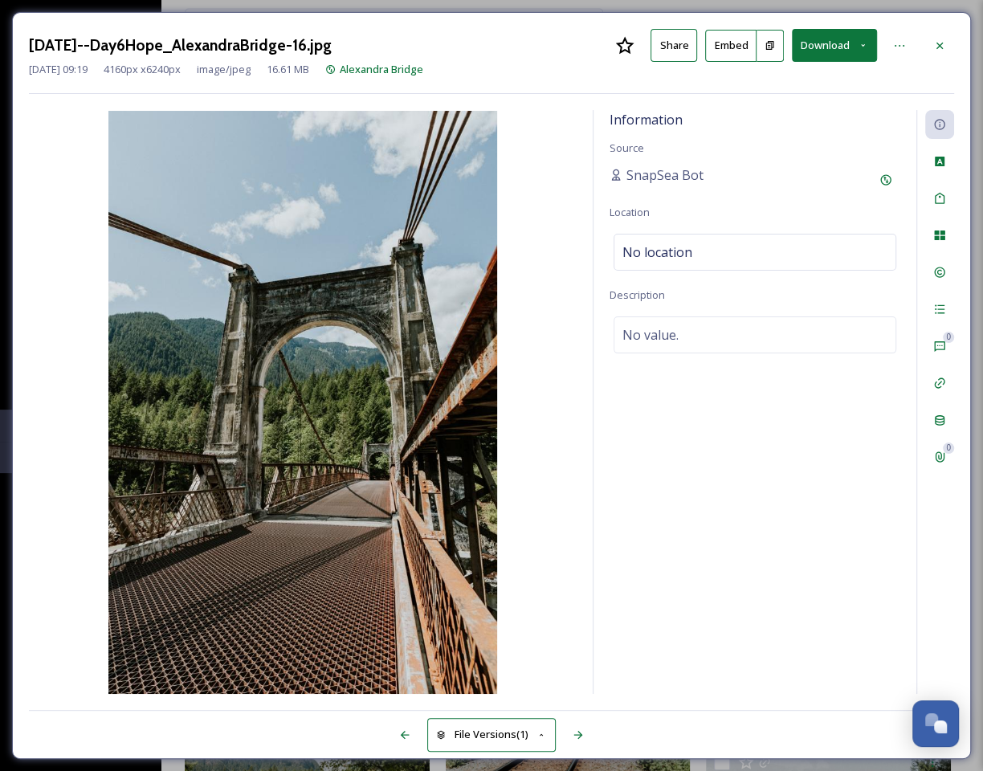
click at [815, 49] on button "Download" at bounding box center [834, 45] width 85 height 33
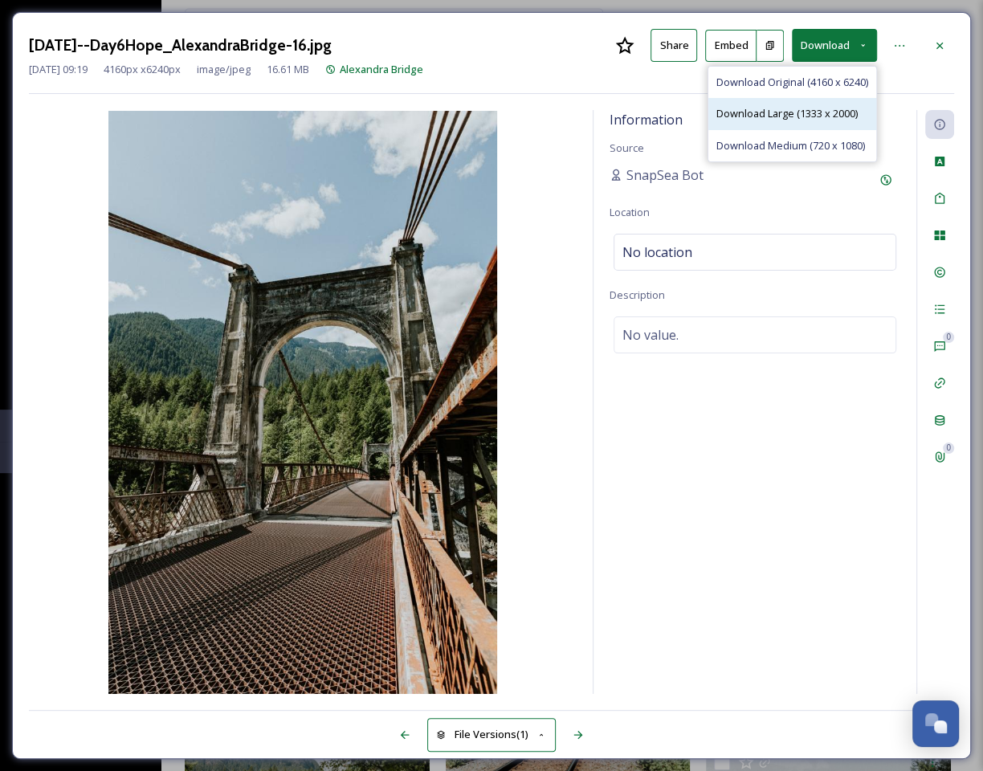
click at [780, 118] on span "Download Large (1333 x 2000)" at bounding box center [786, 113] width 141 height 15
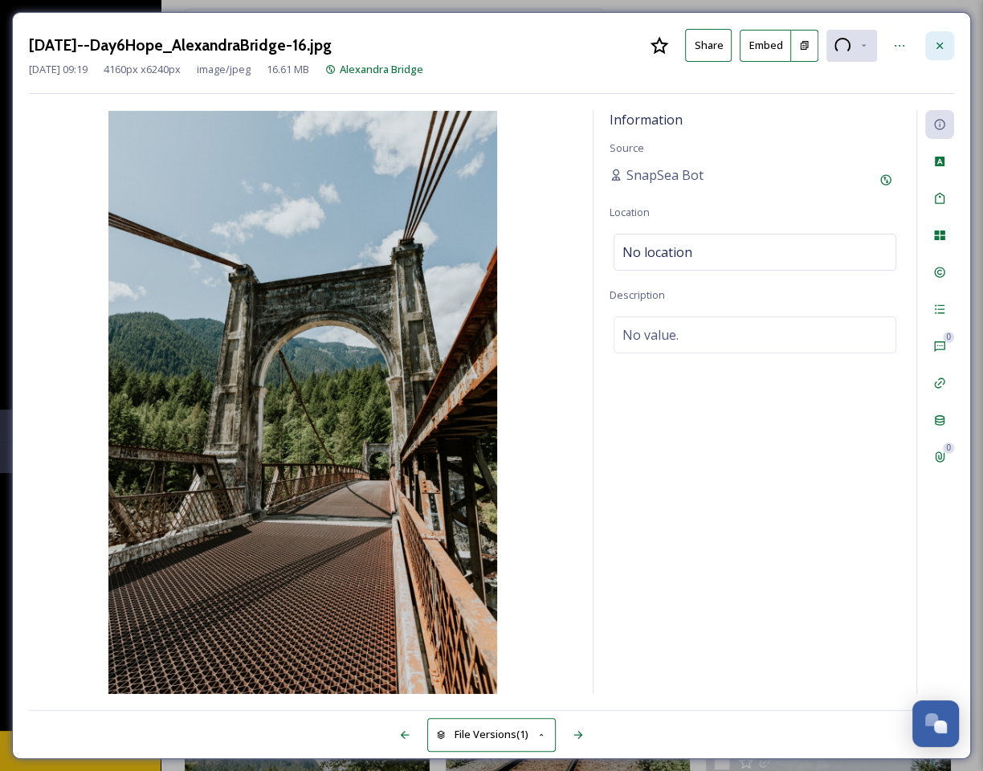
click at [945, 50] on icon at bounding box center [939, 45] width 13 height 13
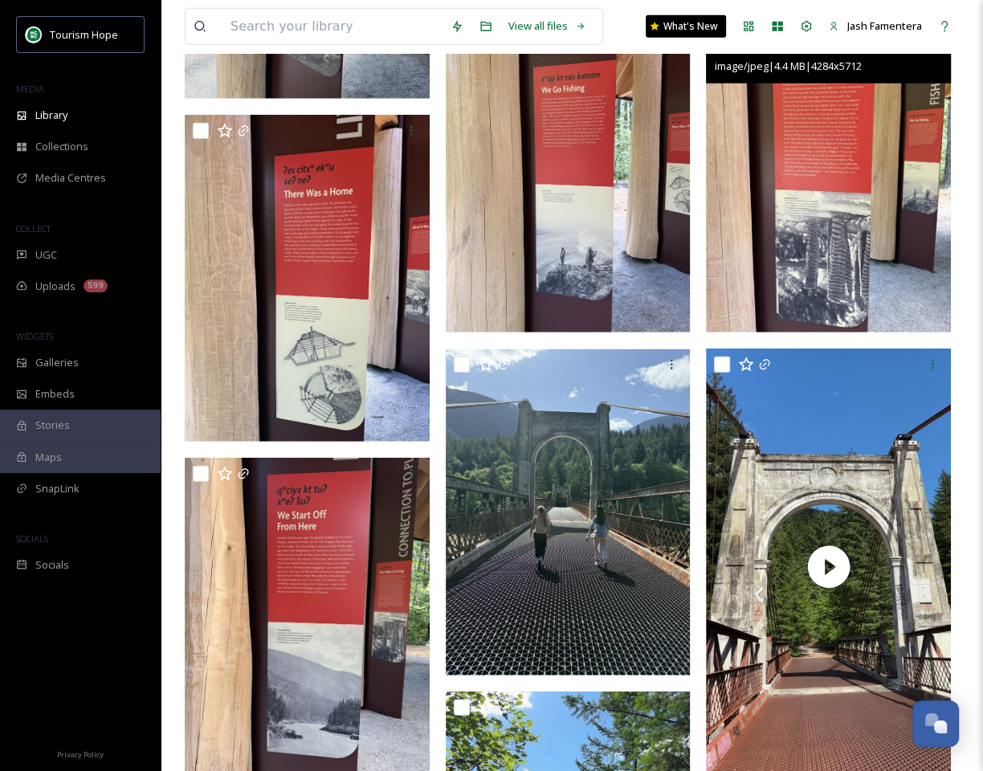
scroll to position [2616, 0]
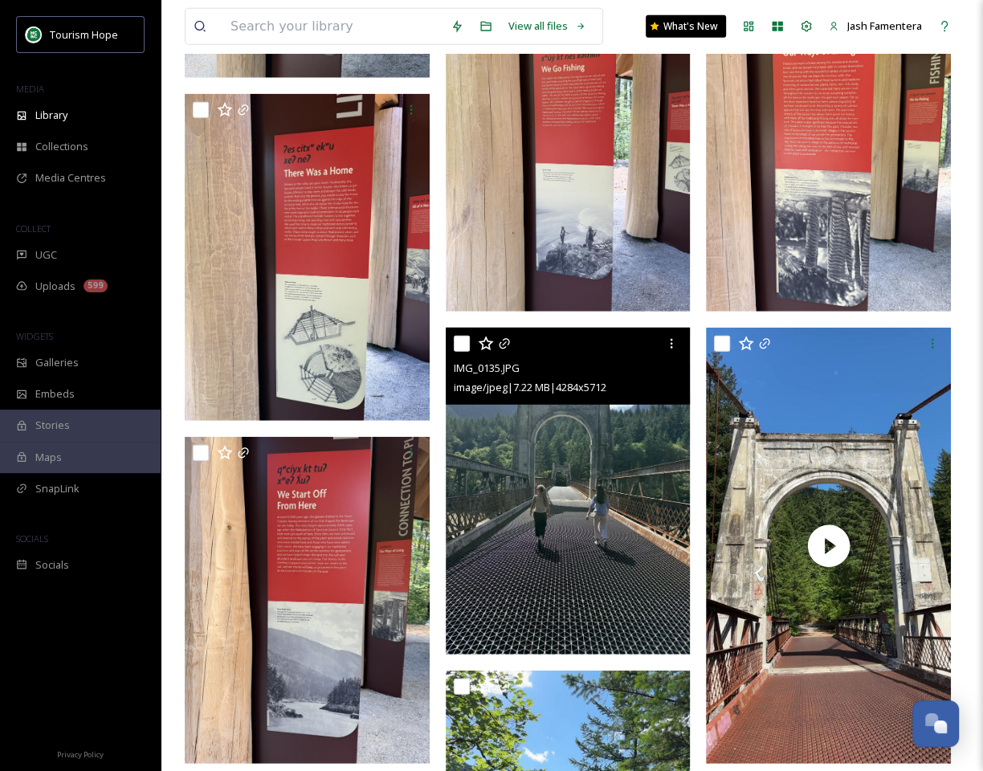
click at [607, 509] on img at bounding box center [568, 491] width 245 height 327
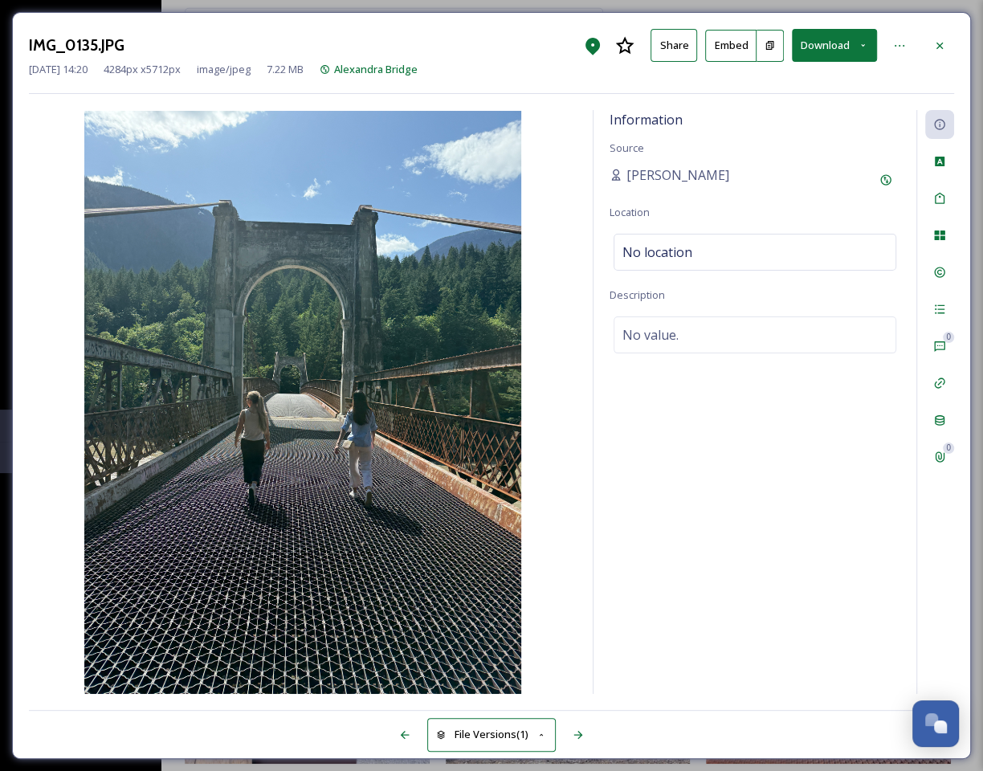
click at [829, 38] on button "Download" at bounding box center [834, 45] width 85 height 33
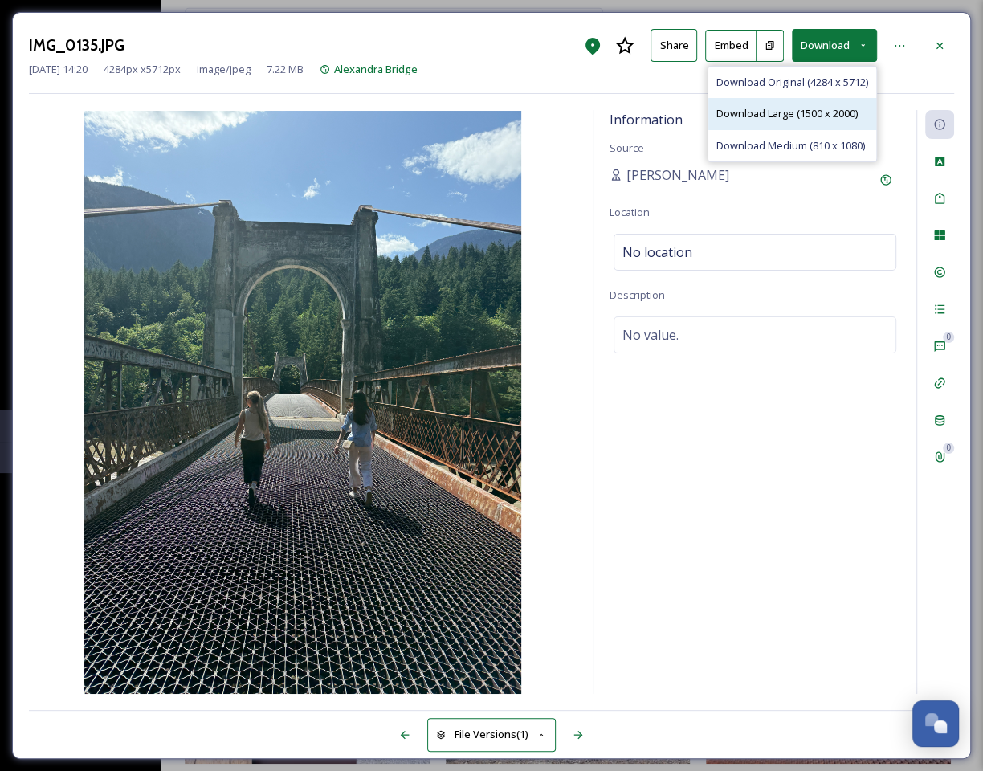
click at [807, 116] on span "Download Large (1500 x 2000)" at bounding box center [786, 113] width 141 height 15
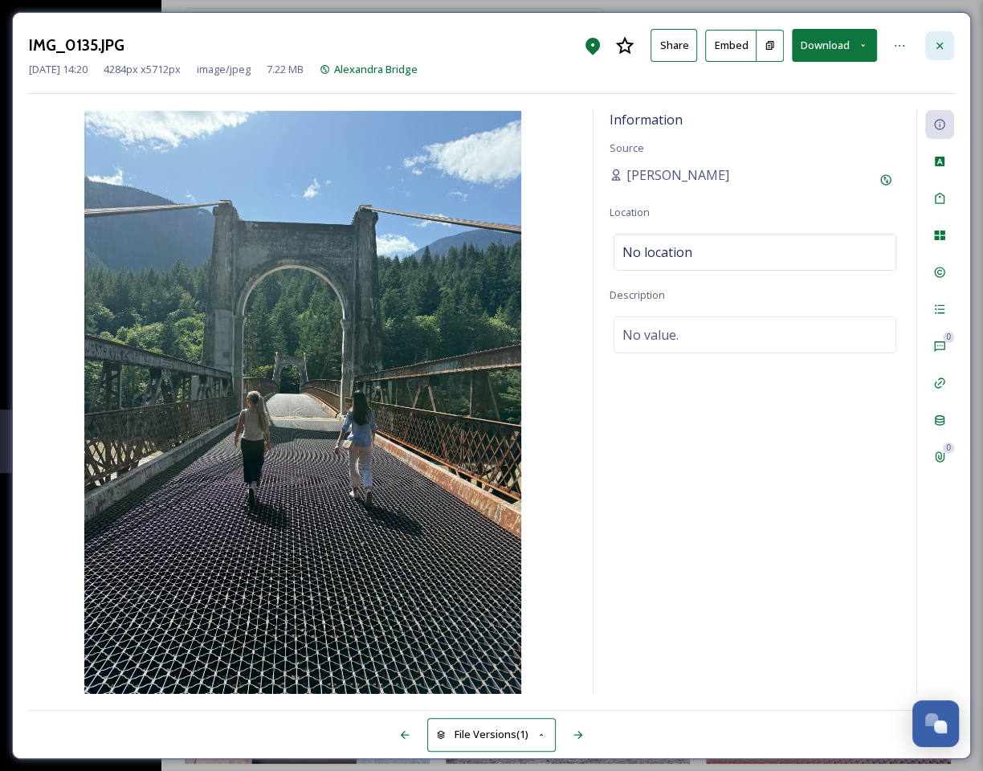
click at [929, 41] on div at bounding box center [939, 45] width 29 height 29
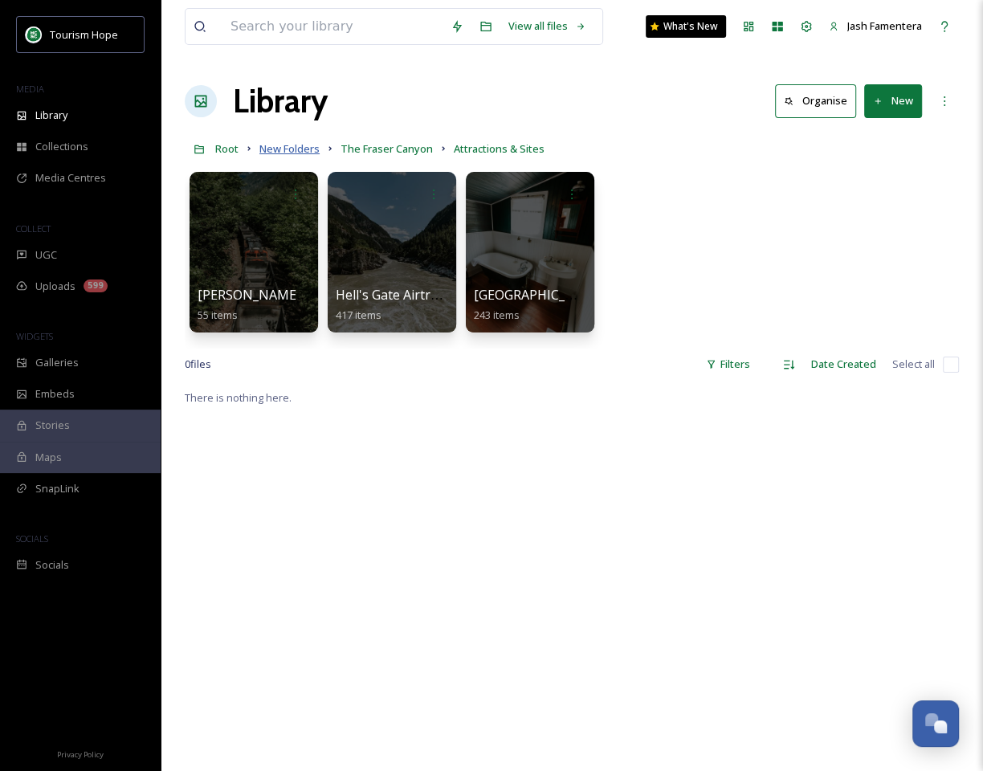
click at [264, 145] on span "New Folders" at bounding box center [289, 148] width 60 height 14
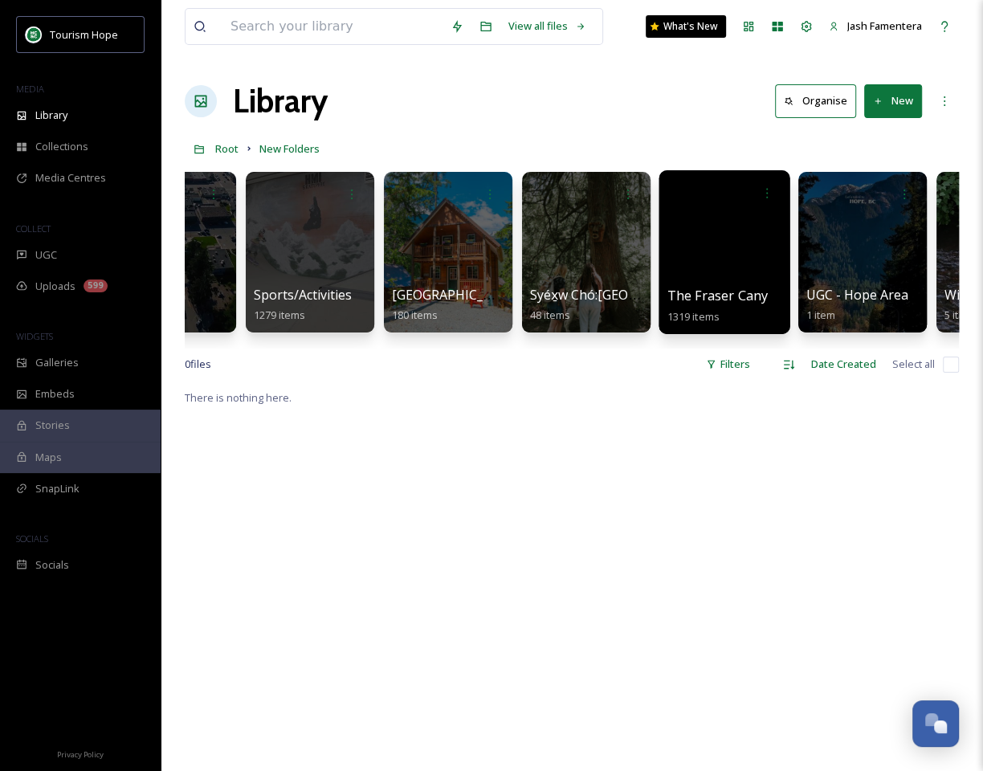
scroll to position [0, 2402]
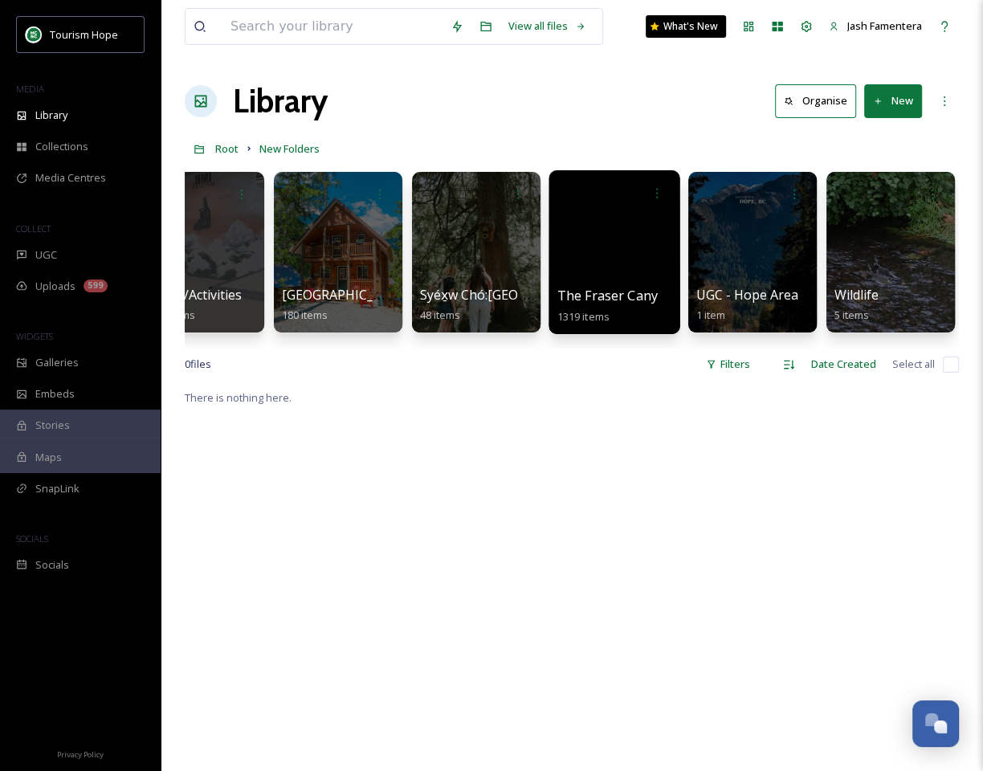
click at [605, 247] on div at bounding box center [613, 252] width 131 height 164
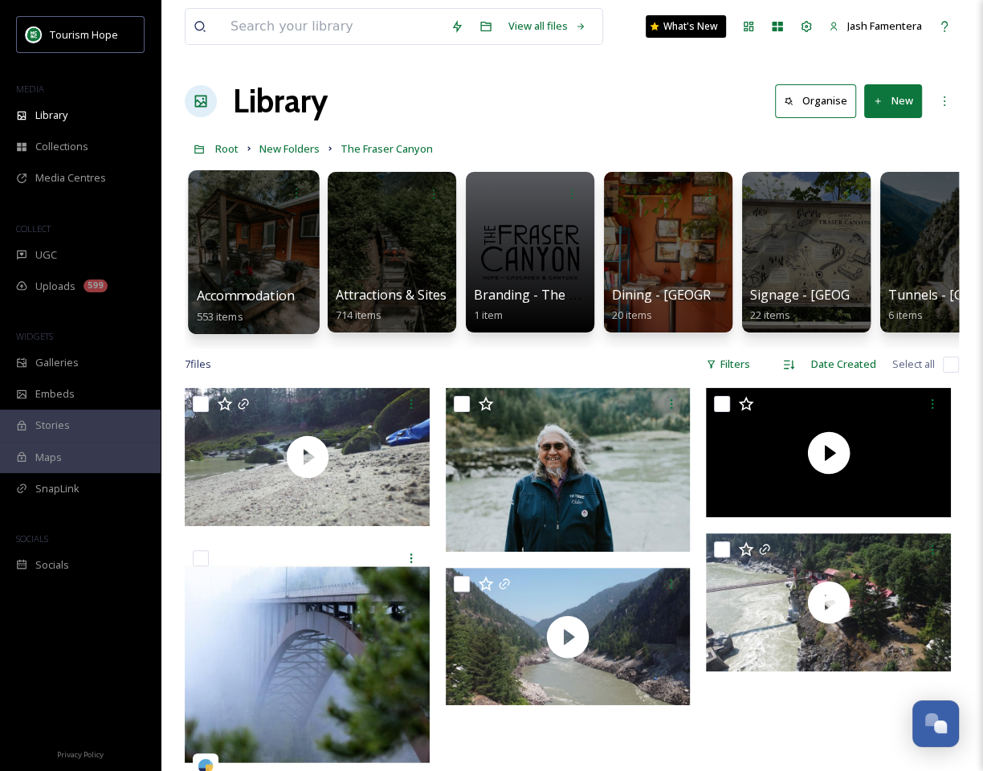
click at [235, 295] on span "Accommodations - [GEOGRAPHIC_DATA]" at bounding box center [321, 296] width 248 height 18
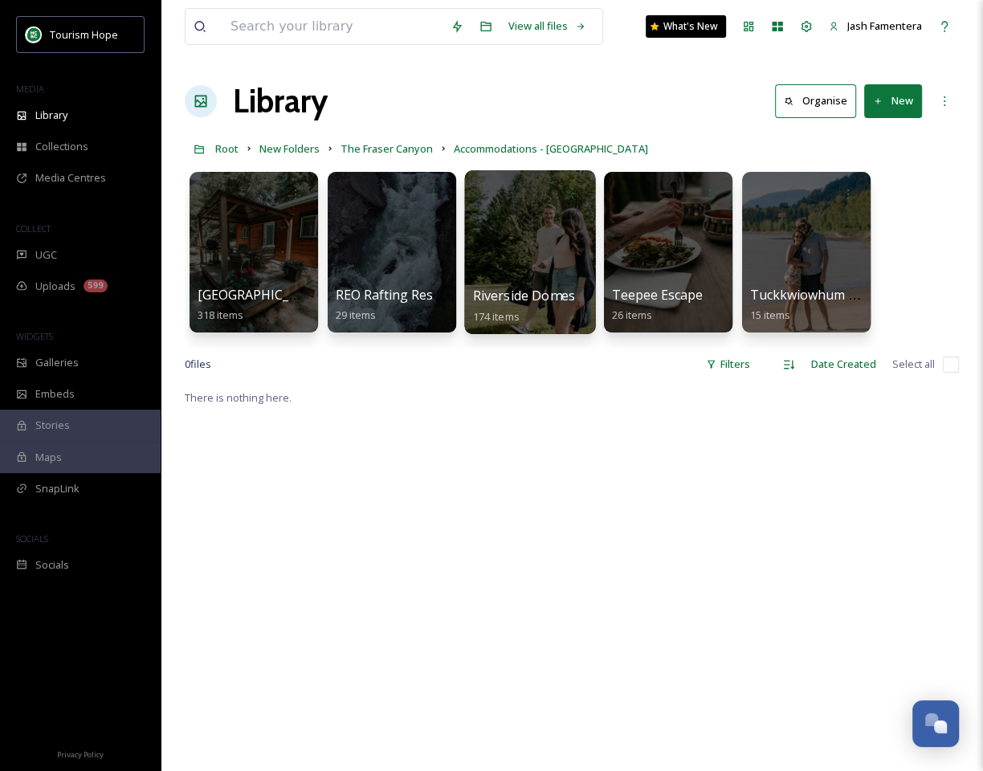
click at [512, 255] on div at bounding box center [529, 252] width 131 height 164
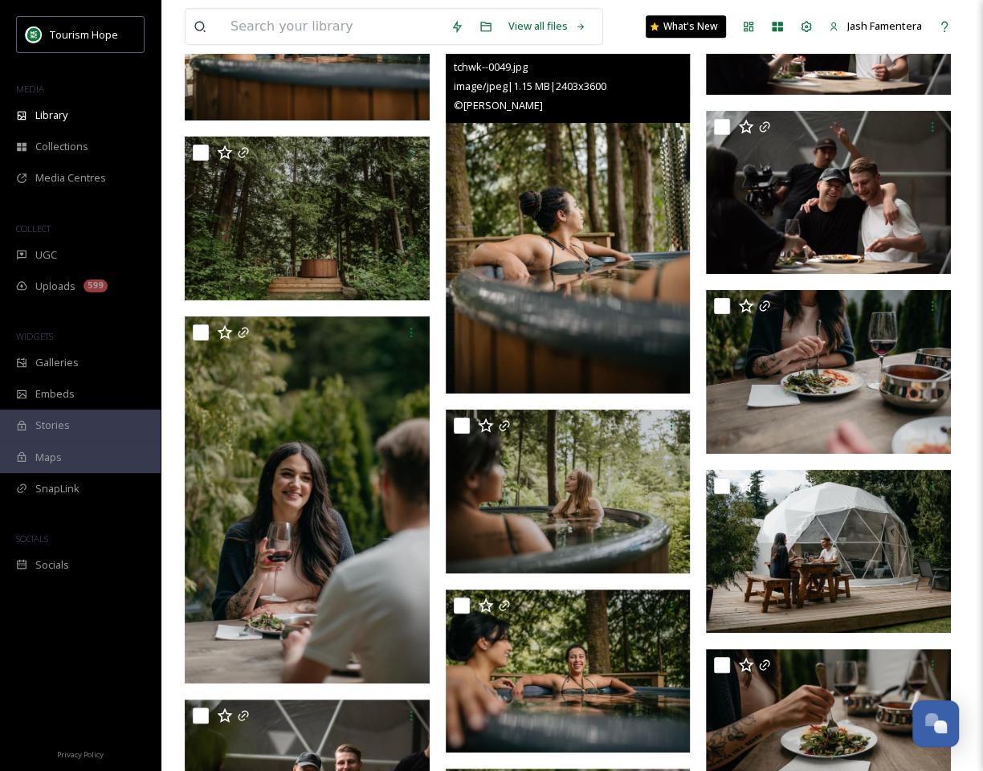
scroll to position [8935, 0]
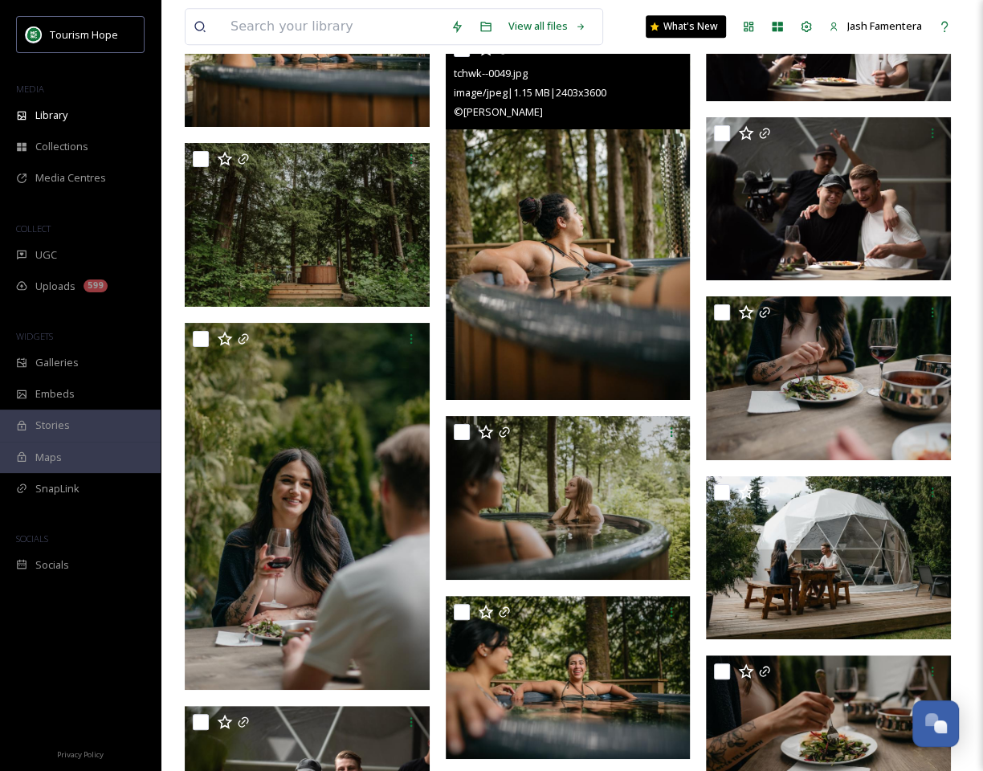
click at [540, 276] on img at bounding box center [568, 216] width 245 height 367
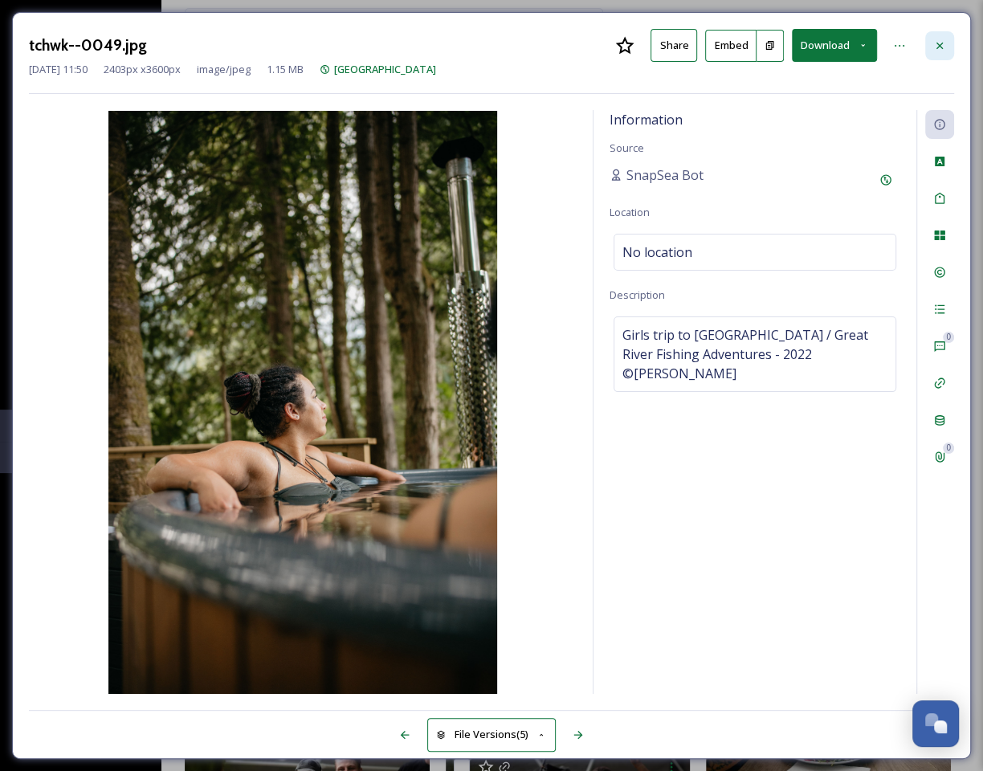
click at [943, 40] on icon at bounding box center [939, 45] width 13 height 13
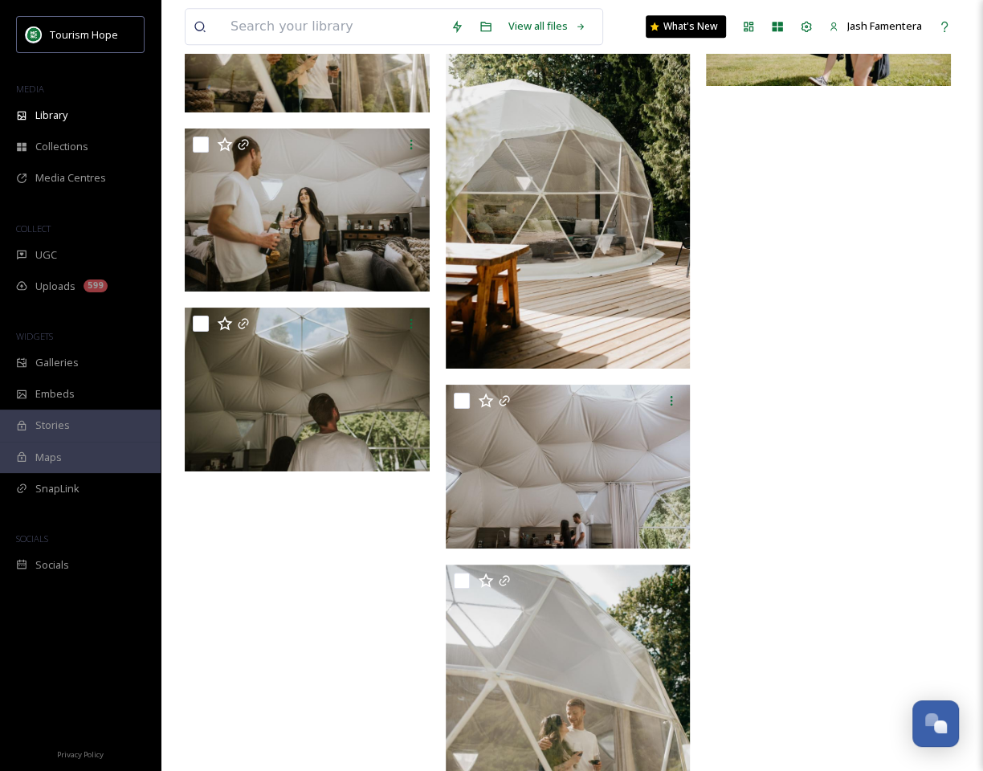
scroll to position [13177, 0]
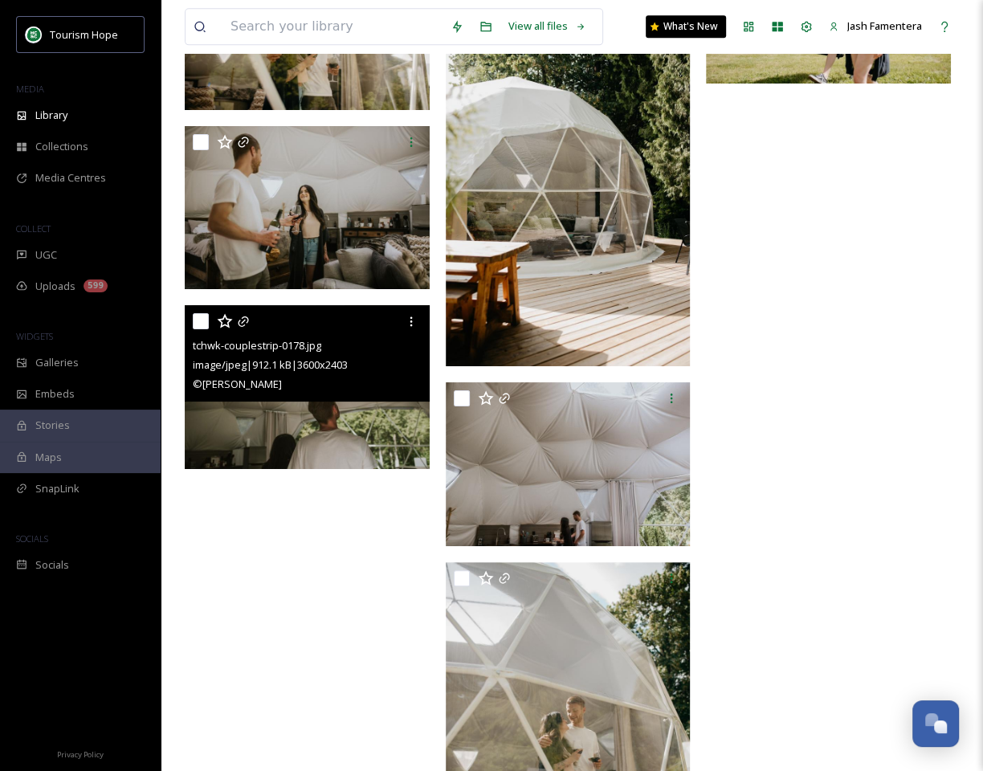
click at [309, 384] on div "© ROBYN BESSENGER" at bounding box center [309, 383] width 233 height 19
click at [308, 424] on img at bounding box center [307, 386] width 245 height 163
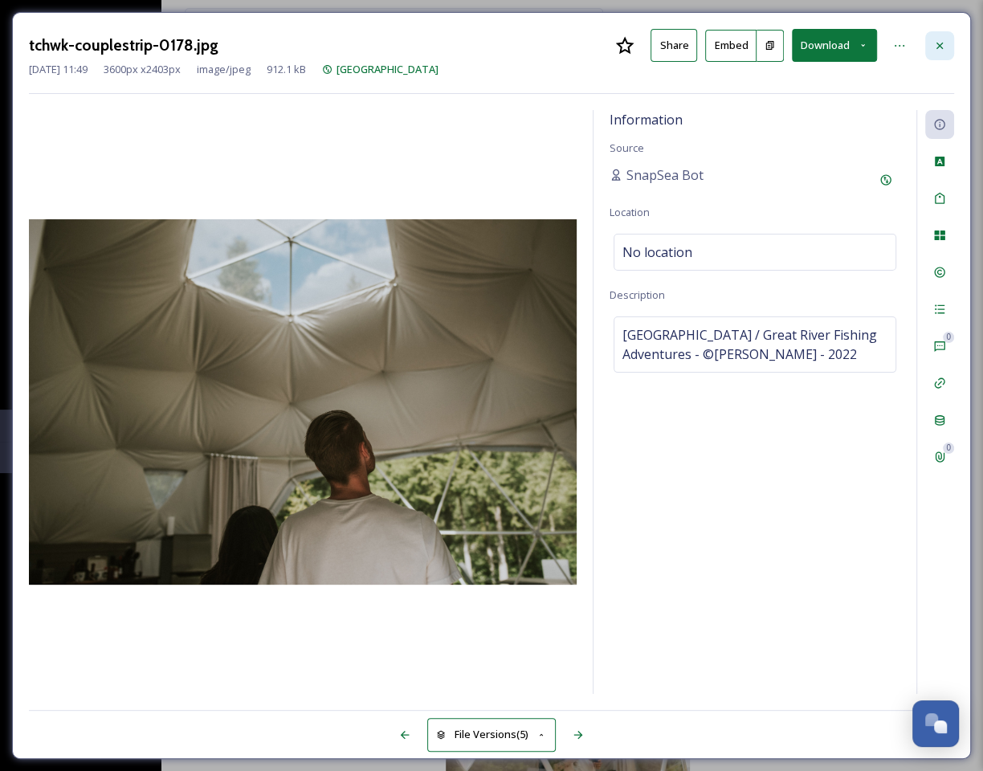
click at [943, 44] on icon at bounding box center [939, 45] width 13 height 13
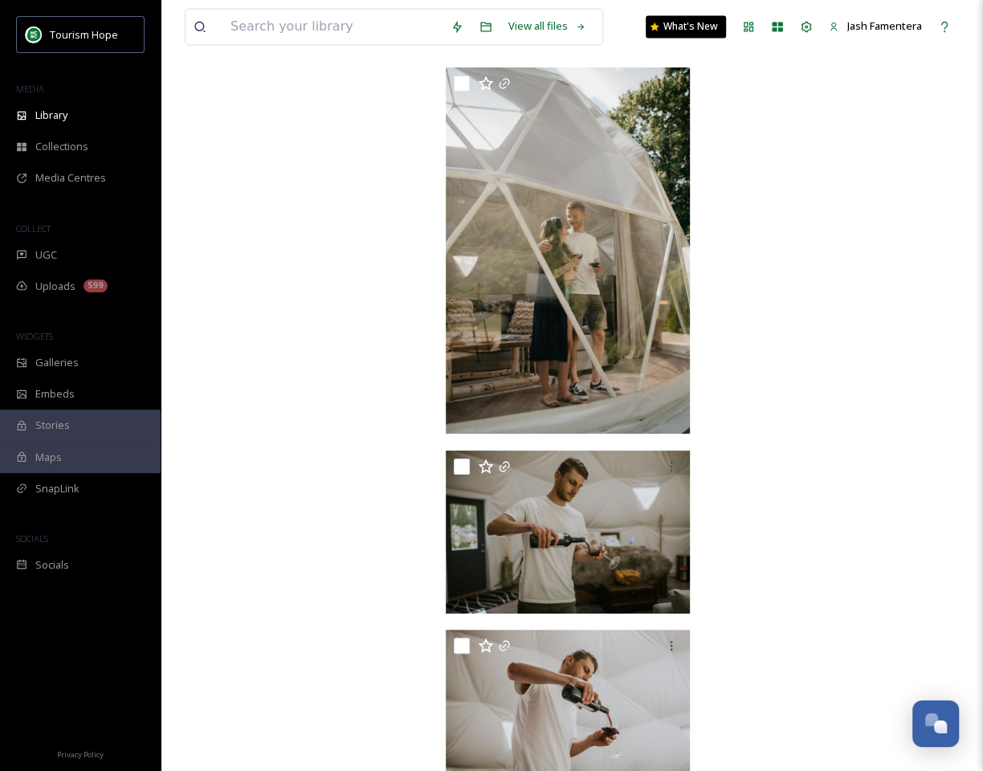
scroll to position [13651, 0]
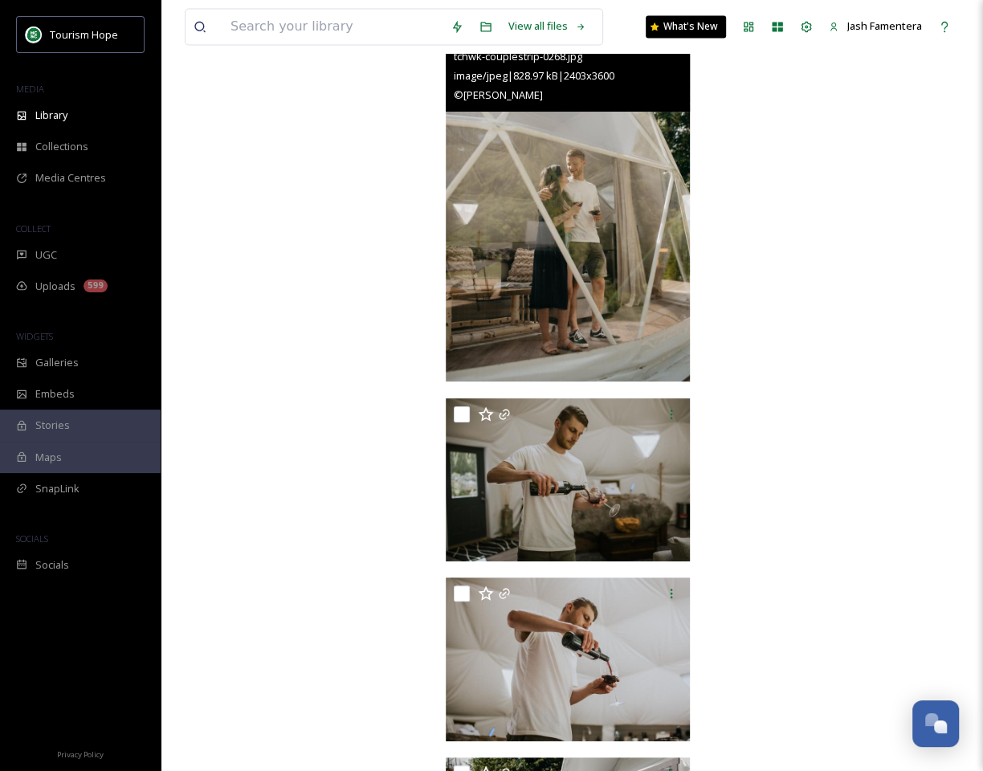
click at [546, 232] on img at bounding box center [568, 198] width 245 height 367
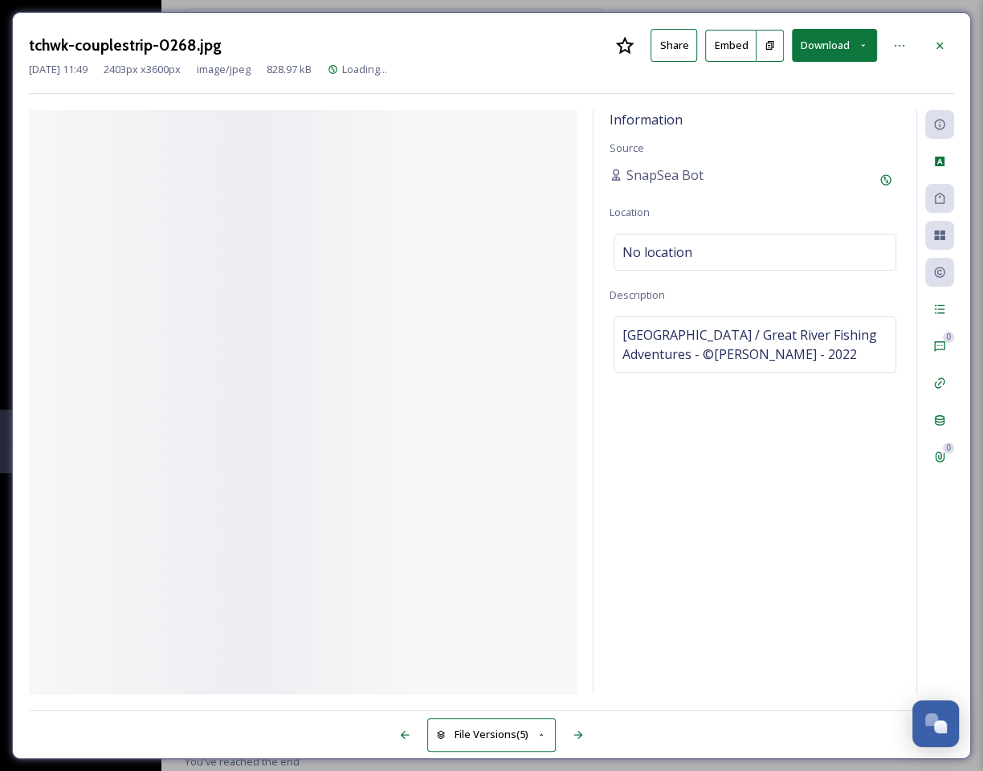
scroll to position [13516, 0]
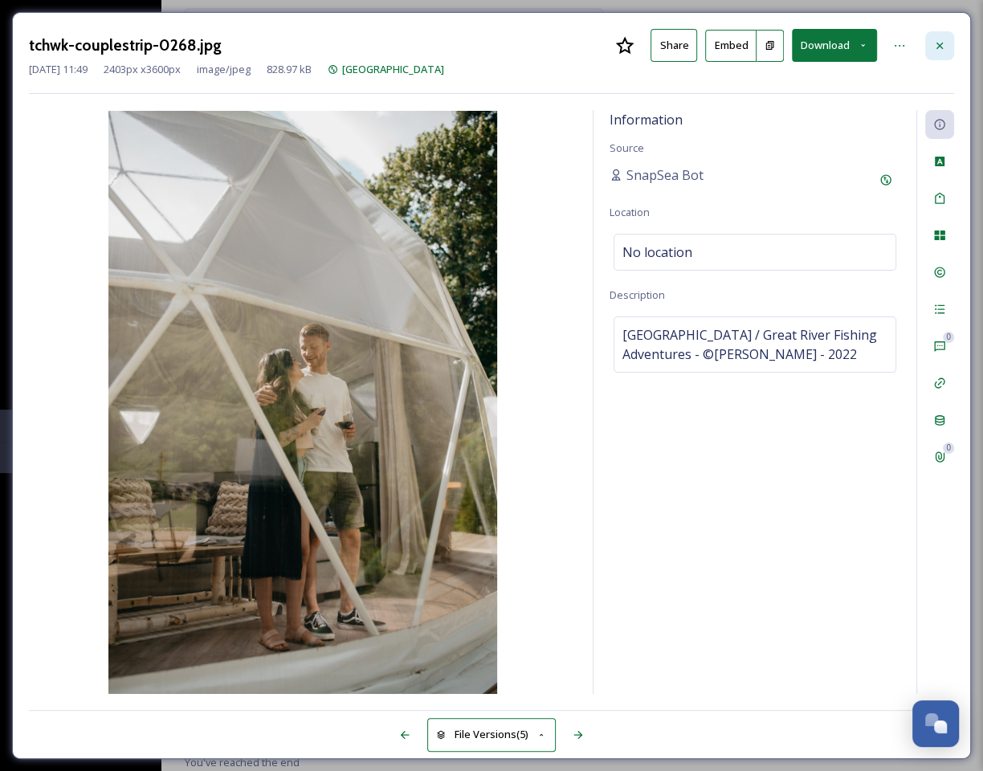
click at [940, 39] on icon at bounding box center [939, 45] width 13 height 13
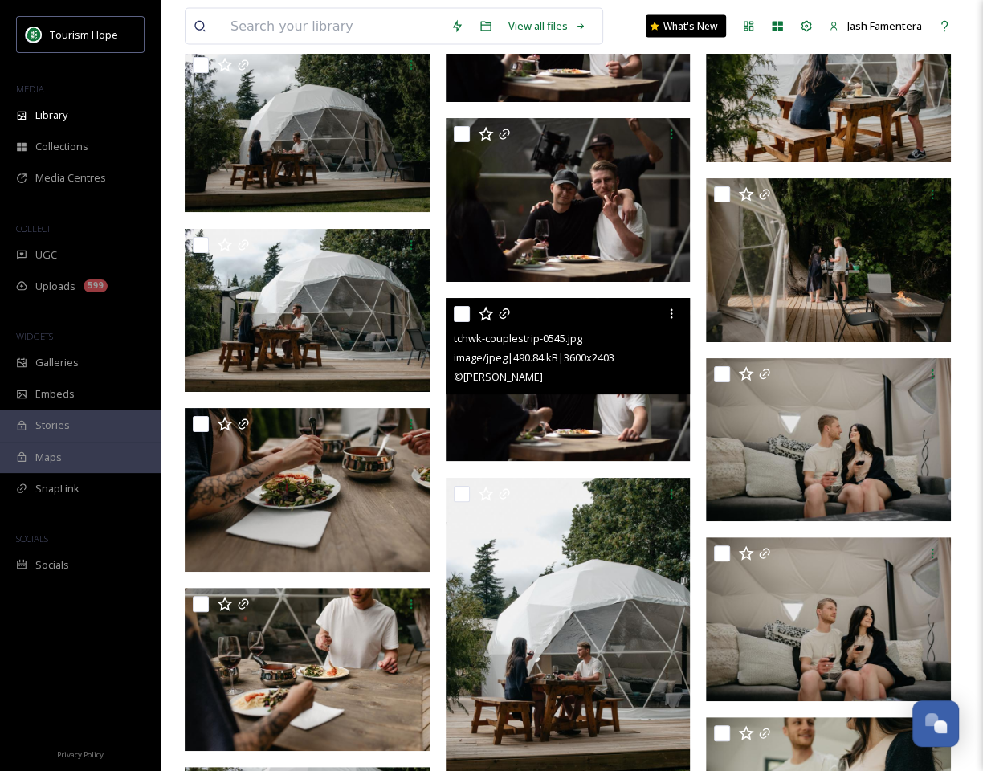
scroll to position [9967, 0]
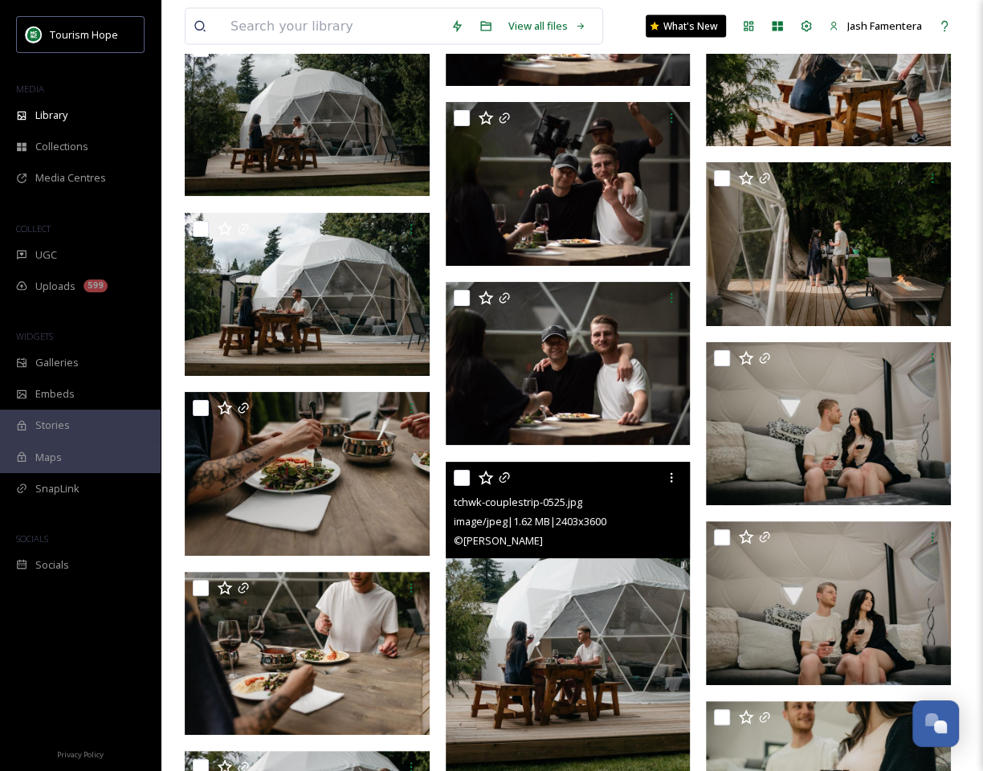
click at [532, 613] on img at bounding box center [568, 645] width 245 height 367
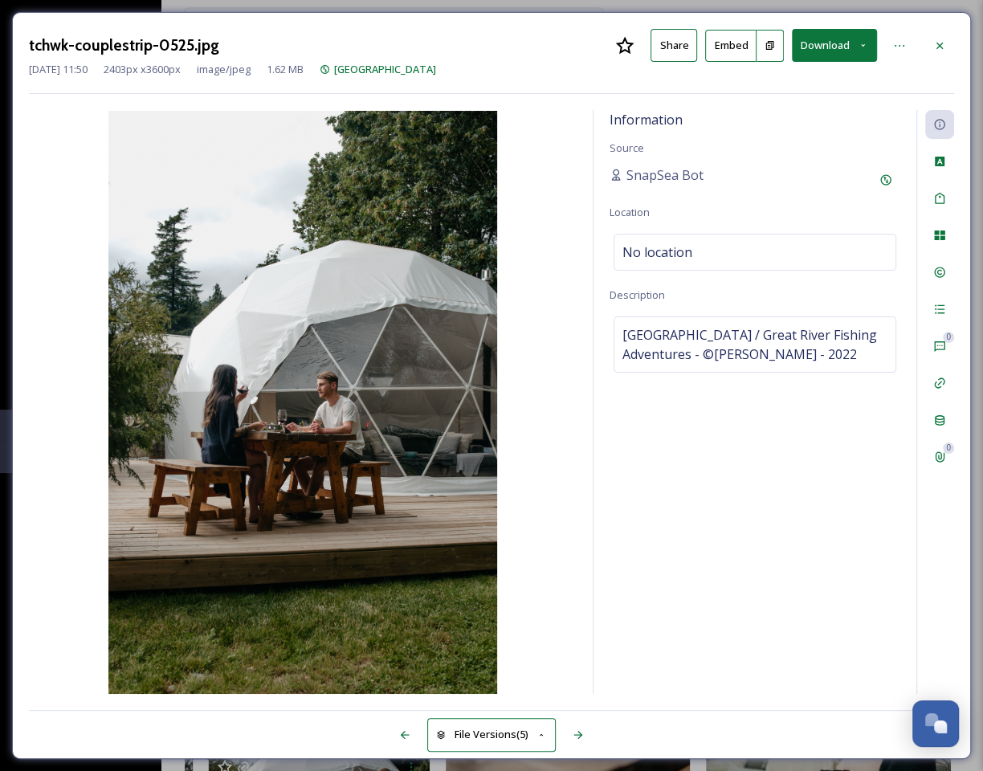
click at [666, 391] on div "Information Source SnapSea Bot Location No location Description Fraser Canyon R…" at bounding box center [754, 402] width 323 height 584
click at [713, 353] on span "Fraser Canyon Riverside Domes / Great River Fishing Adventures - ©ROBYN BESSENG…" at bounding box center [754, 344] width 265 height 39
drag, startPoint x: 711, startPoint y: 378, endPoint x: 788, endPoint y: 352, distance: 81.5
click at [787, 352] on textarea "Fraser Canyon Riverside Domes / Great River Fishing Adventures - ©ROBYN BESSENG…" at bounding box center [754, 382] width 291 height 133
click at [755, 363] on textarea "Fraser Canyon Riverside Domes / Great River Fishing Adventures - ©ROBYN BESSENG…" at bounding box center [754, 382] width 291 height 133
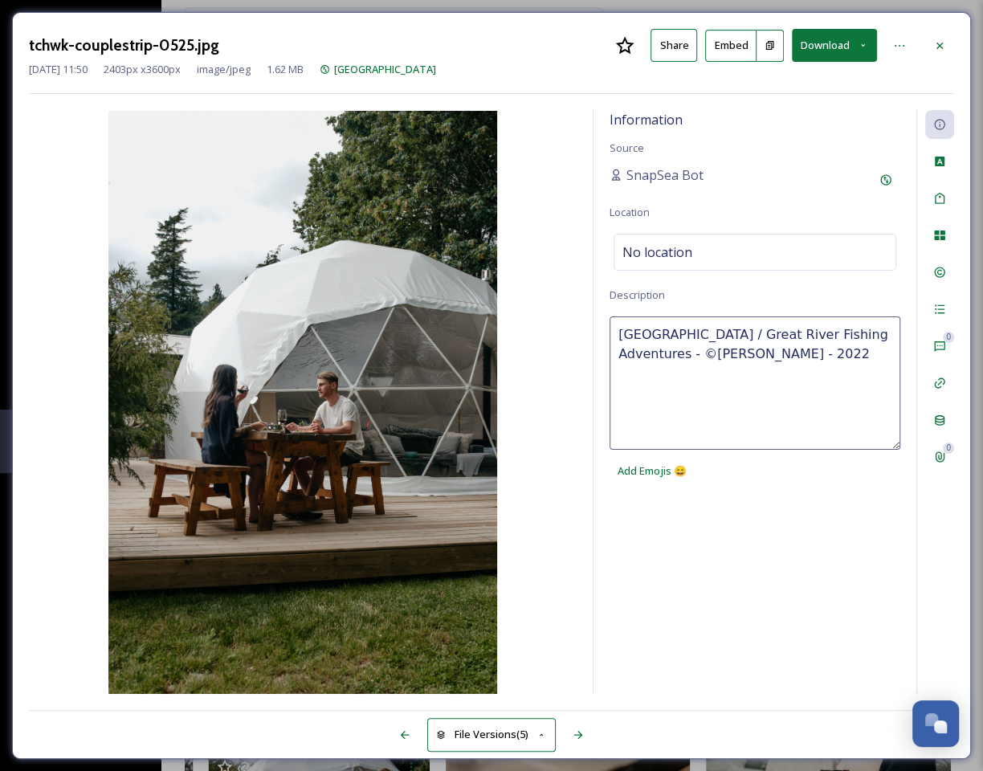
drag, startPoint x: 738, startPoint y: 349, endPoint x: 870, endPoint y: 352, distance: 132.5
click at [870, 352] on textarea "Fraser Canyon Riverside Domes / Great River Fishing Adventures - ©ROBYN BESSENG…" at bounding box center [754, 382] width 291 height 133
click at [940, 37] on div at bounding box center [939, 45] width 29 height 29
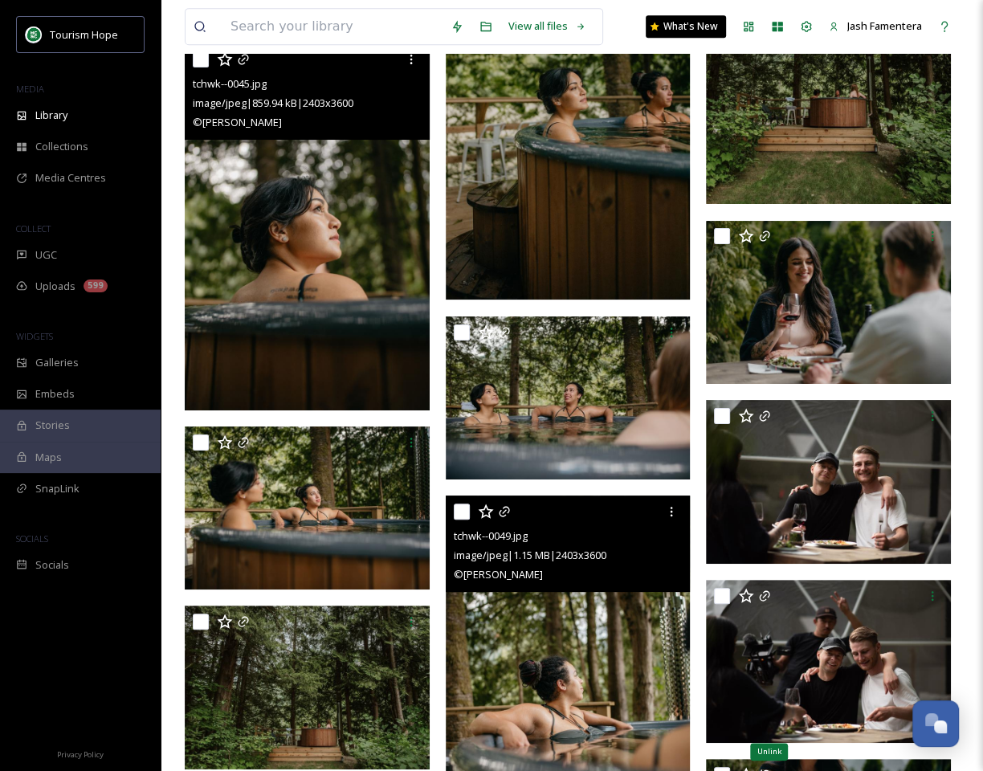
scroll to position [8462, 0]
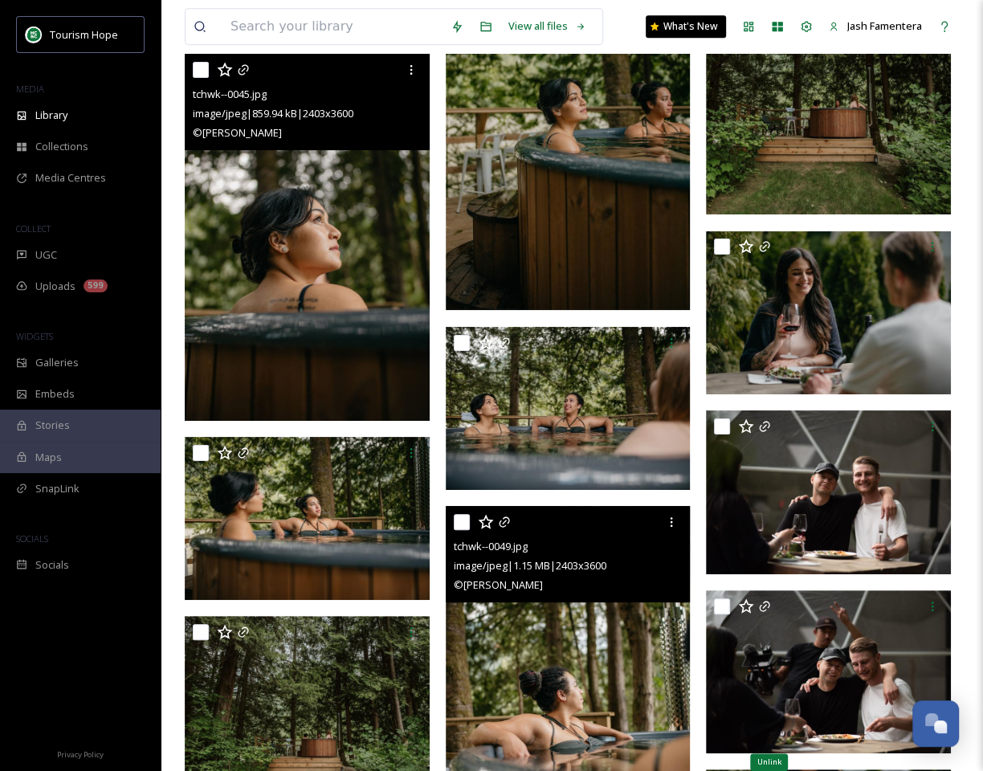
click at [299, 257] on img at bounding box center [307, 237] width 245 height 367
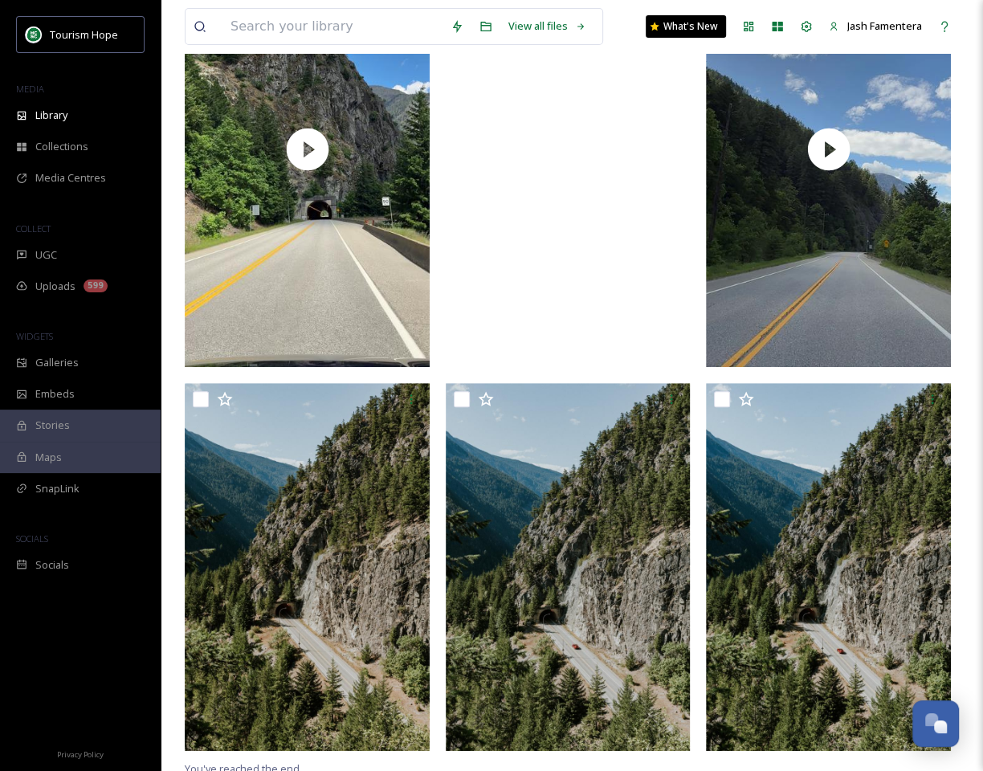
scroll to position [90, 0]
